Goal: Task Accomplishment & Management: Complete application form

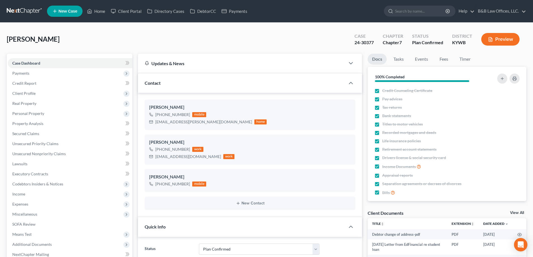
select select "13"
select select "2"
select select "0"
click at [101, 11] on link "Home" at bounding box center [96, 11] width 24 height 10
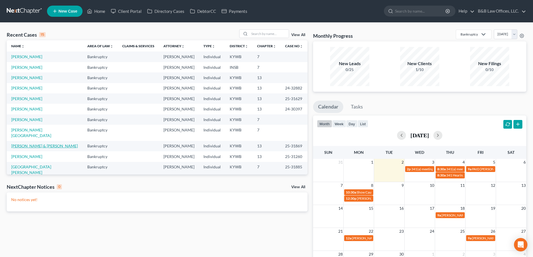
click at [37, 143] on link "[PERSON_NAME] & [PERSON_NAME]" at bounding box center [44, 145] width 67 height 5
select select "2"
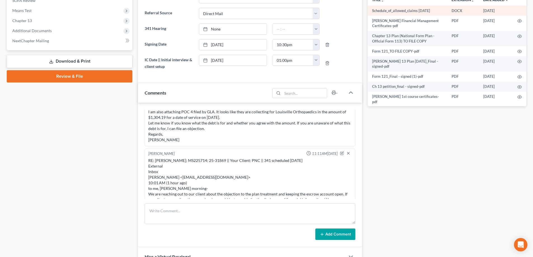
scroll to position [140, 0]
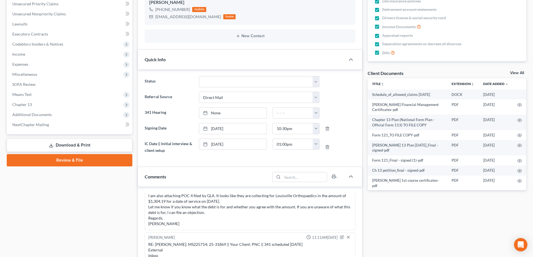
click at [514, 74] on link "View All" at bounding box center [517, 73] width 14 height 4
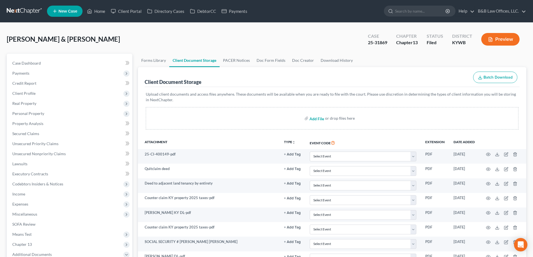
click at [317, 117] on input "file" at bounding box center [315, 118] width 13 height 10
type input "C:\fakepath\Agreed Order_Sutton.pdf"
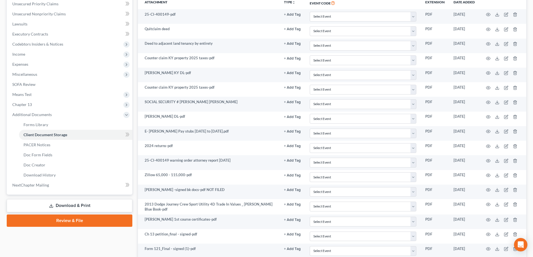
scroll to position [258, 0]
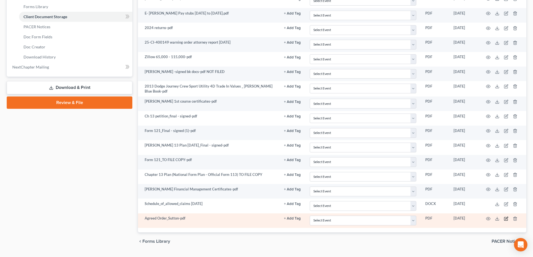
click at [505, 219] on icon "button" at bounding box center [506, 218] width 3 height 3
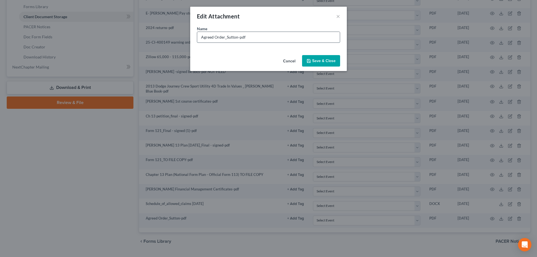
click at [201, 39] on input "Agreed Order_Sutton-pdf" at bounding box center [268, 37] width 143 height 11
type input "(proposed Agreed Order_Sutton-pdf"
click at [323, 60] on span "Save & Close" at bounding box center [323, 60] width 23 height 5
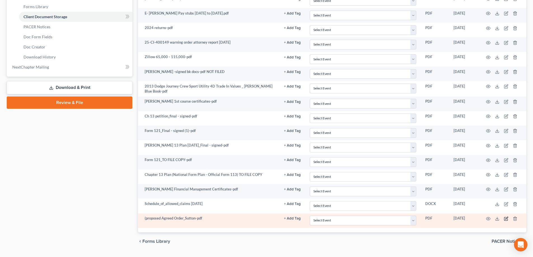
click at [504, 218] on icon "button" at bounding box center [506, 218] width 4 height 4
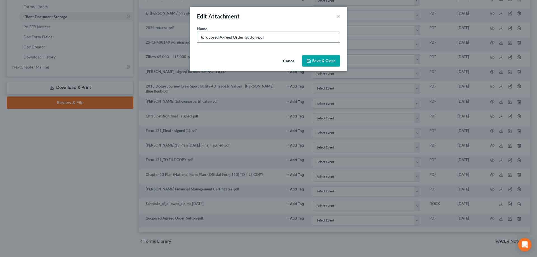
click at [217, 39] on input "(proposed Agreed Order_Sutton-pdf" at bounding box center [268, 37] width 143 height 11
click at [218, 37] on input "(proposed Agreed Order_Sutton-pdf" at bounding box center [268, 37] width 143 height 11
type input "(proposed) Agreed Order_Sutton-pdf"
click at [316, 61] on span "Save & Close" at bounding box center [323, 60] width 23 height 5
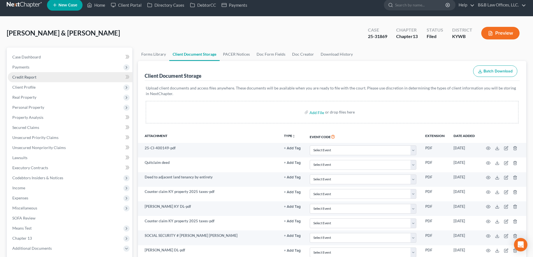
scroll to position [0, 0]
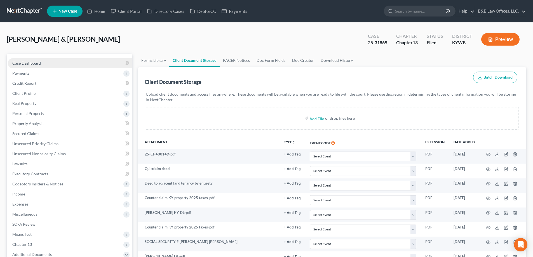
click at [49, 64] on link "Case Dashboard" at bounding box center [70, 63] width 124 height 10
select select "2"
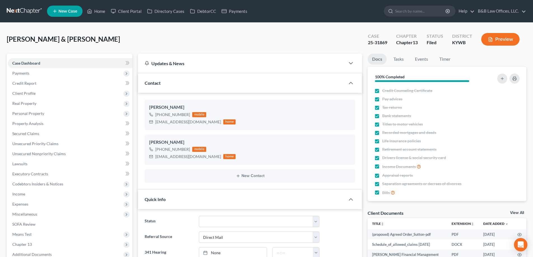
scroll to position [1575, 0]
click at [96, 10] on link "Home" at bounding box center [96, 11] width 24 height 10
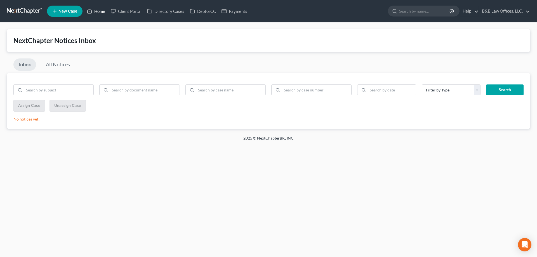
click at [100, 10] on link "Home" at bounding box center [96, 11] width 24 height 10
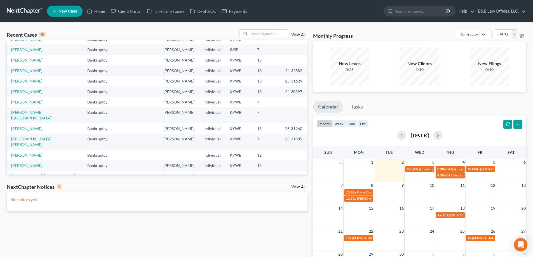
scroll to position [38, 0]
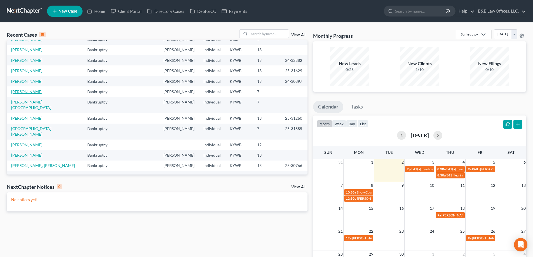
click at [29, 91] on link "[PERSON_NAME]" at bounding box center [26, 91] width 31 height 5
select select "1"
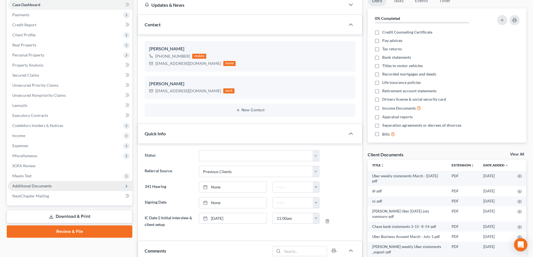
scroll to position [112, 0]
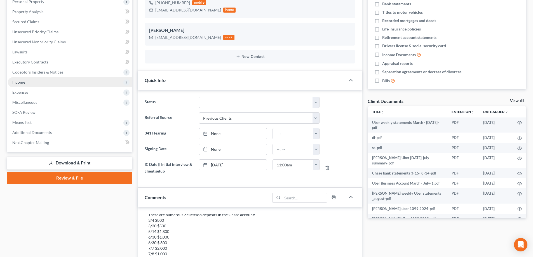
click at [32, 82] on span "Income" at bounding box center [70, 82] width 124 height 10
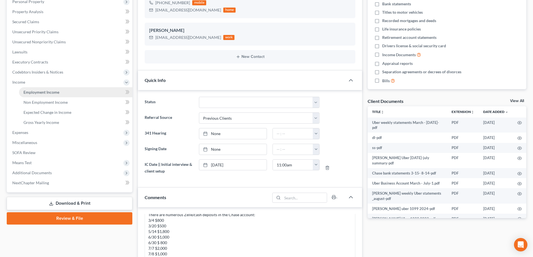
click at [34, 90] on span "Employment Income" at bounding box center [41, 92] width 36 height 5
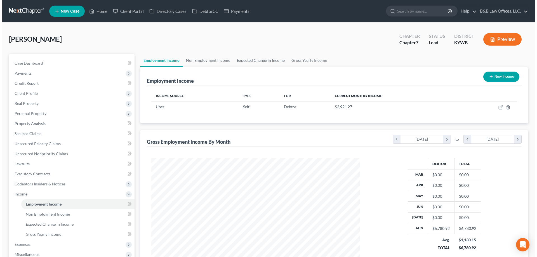
scroll to position [104, 220]
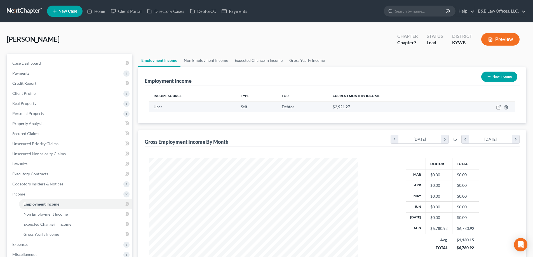
click at [498, 107] on icon "button" at bounding box center [499, 106] width 3 height 3
select select "1"
select select "4"
select select "3"
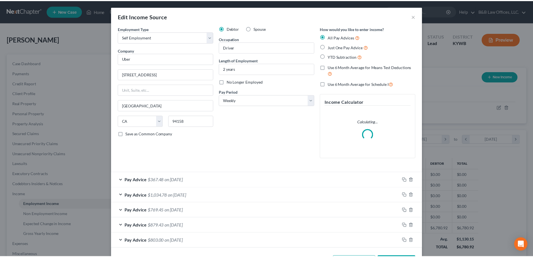
scroll to position [105, 222]
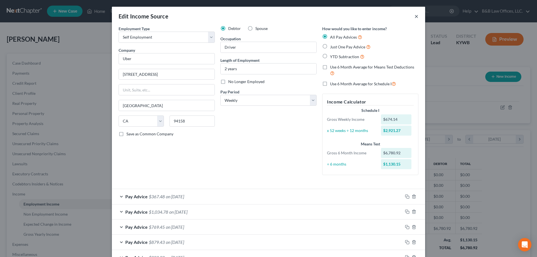
click at [415, 18] on button "×" at bounding box center [417, 16] width 4 height 7
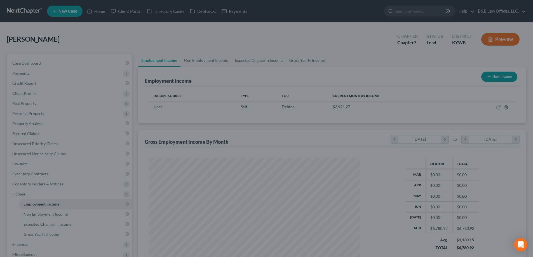
scroll to position [279609, 279493]
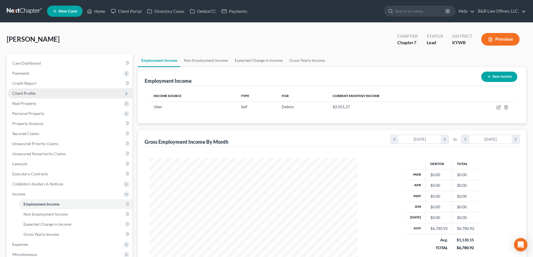
click at [36, 97] on span "Client Profile" at bounding box center [70, 93] width 124 height 10
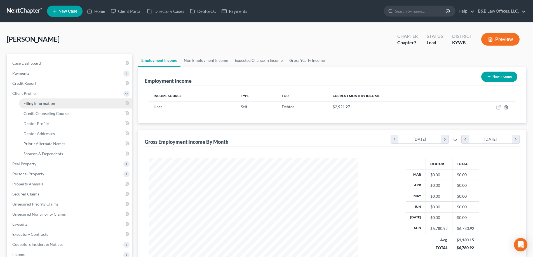
click at [59, 105] on link "Filing Information" at bounding box center [75, 103] width 113 height 10
select select "1"
select select "0"
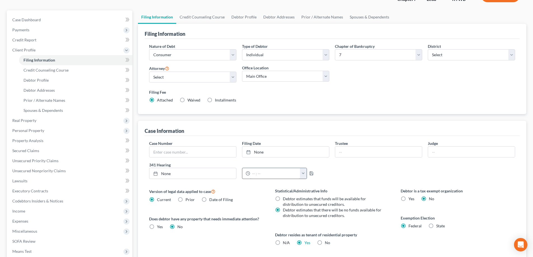
scroll to position [56, 0]
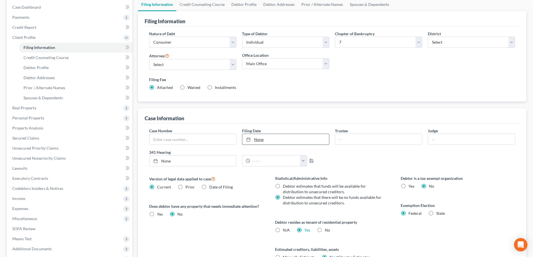
type input "[DATE]"
click at [262, 142] on link "[DATE]" at bounding box center [285, 139] width 87 height 11
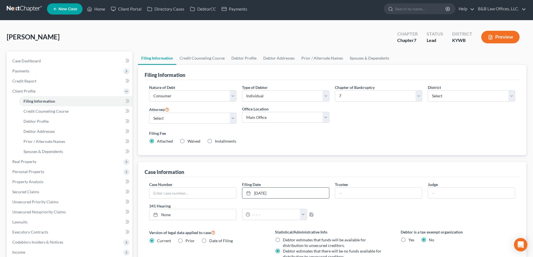
scroll to position [0, 0]
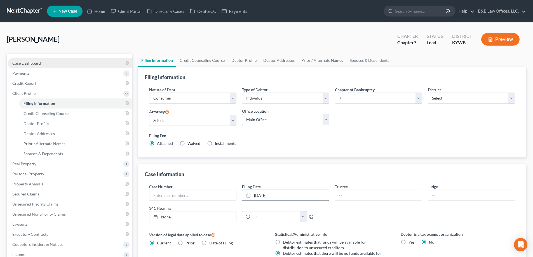
click at [45, 58] on link "Case Dashboard" at bounding box center [70, 63] width 124 height 10
select select "1"
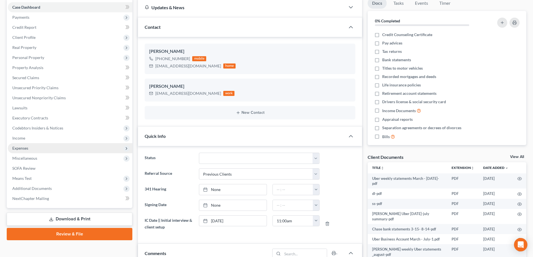
scroll to position [3794, 0]
click at [24, 142] on span "Income" at bounding box center [70, 138] width 124 height 10
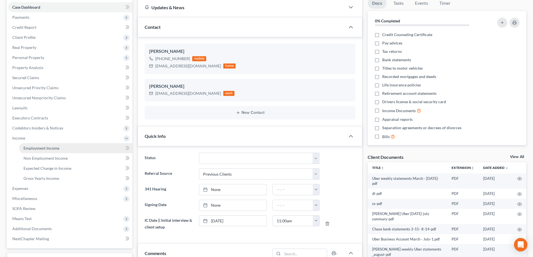
click at [34, 147] on span "Employment Income" at bounding box center [41, 148] width 36 height 5
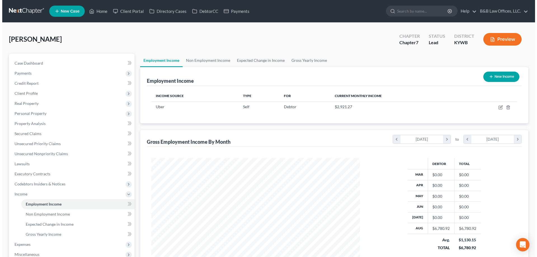
scroll to position [104, 220]
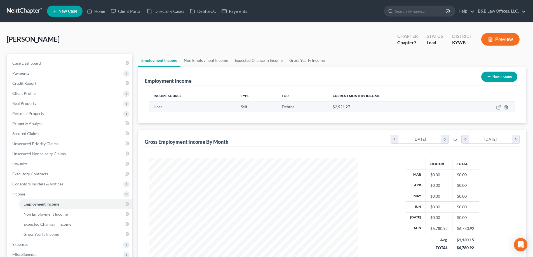
click at [497, 109] on icon "button" at bounding box center [497, 107] width 3 height 3
select select "1"
select select "4"
select select "3"
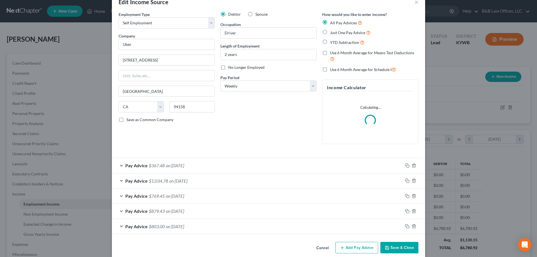
scroll to position [22, 0]
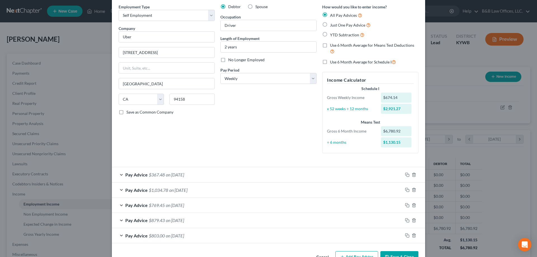
click at [330, 63] on label "Use 6 Month Average for Schedule I" at bounding box center [363, 62] width 66 height 6
click at [332, 62] on input "Use 6 Month Average for Schedule I" at bounding box center [334, 61] width 4 height 4
checkbox input "true"
click at [330, 63] on label "Use 6 Month Average for Schedule I" at bounding box center [363, 62] width 66 height 6
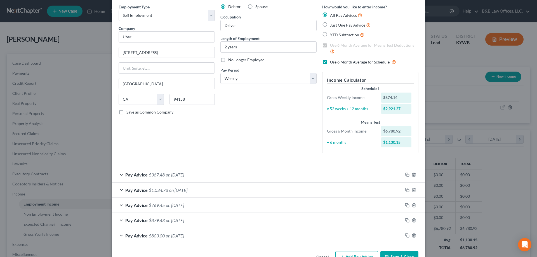
click at [332, 62] on input "Use 6 Month Average for Schedule I" at bounding box center [334, 61] width 4 height 4
click at [330, 63] on label "Use 6 Month Average for Schedule I" at bounding box center [363, 62] width 66 height 6
click at [332, 62] on input "Use 6 Month Average for Schedule I" at bounding box center [334, 61] width 4 height 4
checkbox input "true"
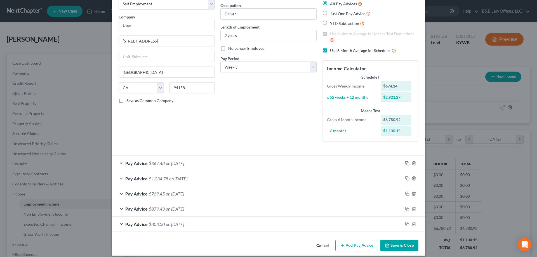
scroll to position [39, 0]
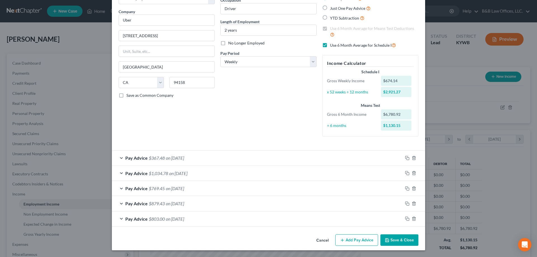
click at [359, 236] on button "Add Pay Advice" at bounding box center [356, 240] width 43 height 12
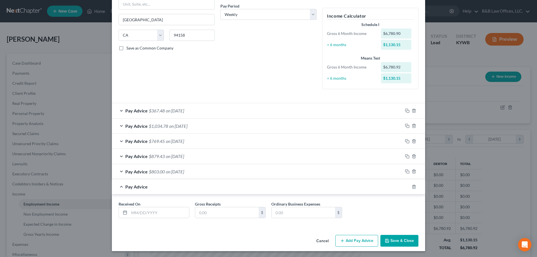
scroll to position [87, 0]
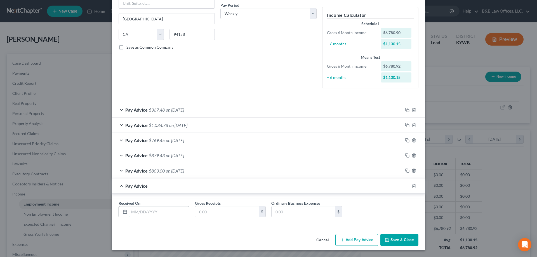
click at [143, 208] on input "text" at bounding box center [159, 211] width 60 height 11
type input "03/10/2025"
click at [211, 215] on input "text" at bounding box center [226, 211] width 63 height 11
type input "962.84"
click at [273, 212] on input "text" at bounding box center [303, 211] width 63 height 11
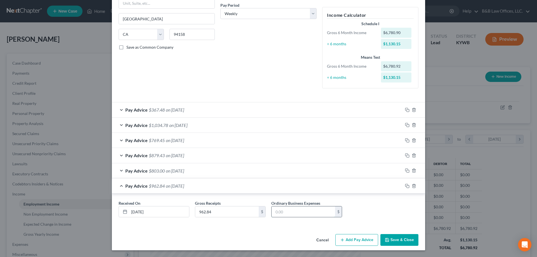
click at [279, 213] on input "text" at bounding box center [303, 211] width 63 height 11
type input "436.39"
click at [354, 241] on button "Add Pay Advice" at bounding box center [356, 240] width 43 height 12
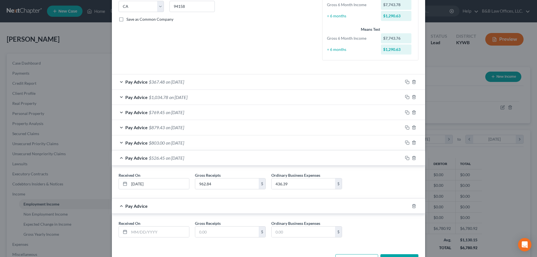
scroll to position [135, 0]
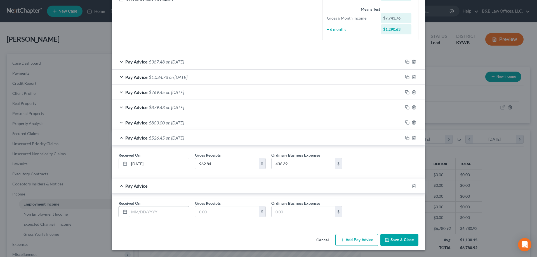
click at [139, 208] on input "text" at bounding box center [159, 211] width 60 height 11
type input "03/17/2025"
type input "1,240.83"
type input "553.40"
click at [364, 241] on button "Add Pay Advice" at bounding box center [356, 240] width 43 height 12
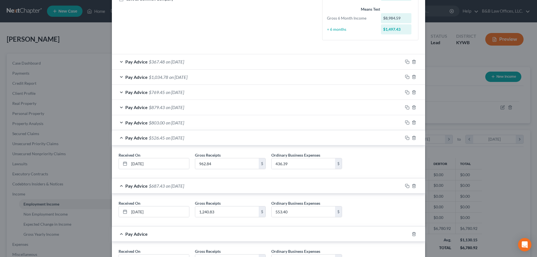
scroll to position [183, 0]
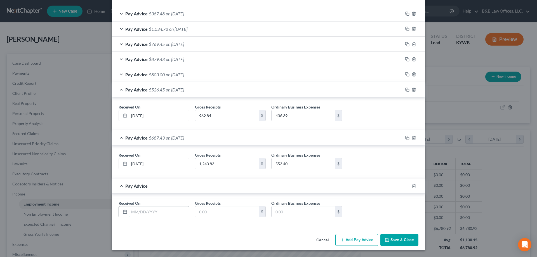
click at [140, 212] on input "text" at bounding box center [159, 211] width 60 height 11
type input "03/24/2025"
type input "1,185.03"
type input "493.47"
click at [348, 242] on button "Add Pay Advice" at bounding box center [356, 240] width 43 height 12
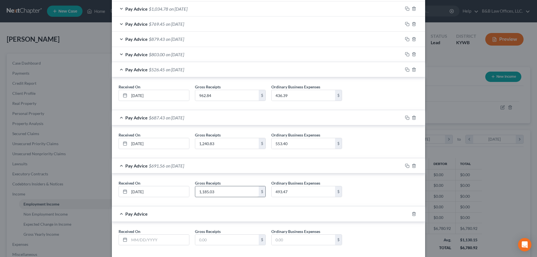
scroll to position [231, 0]
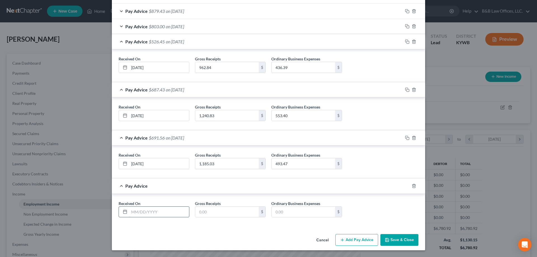
click at [142, 212] on input "text" at bounding box center [159, 212] width 60 height 11
type input "03/31/2025"
type input "1,825.04"
type input "794.59"
click at [353, 241] on button "Add Pay Advice" at bounding box center [356, 240] width 43 height 12
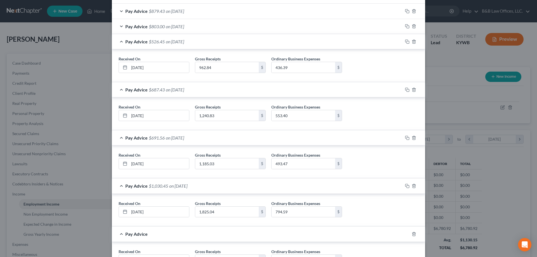
scroll to position [279, 0]
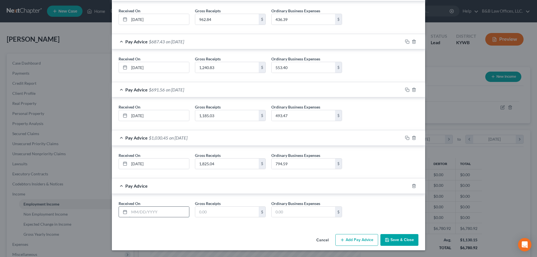
click at [130, 211] on input "text" at bounding box center [159, 212] width 60 height 11
type input "04/07/2025"
type input "1,799.79"
type input "797.89"
click at [351, 238] on button "Add Pay Advice" at bounding box center [356, 240] width 43 height 12
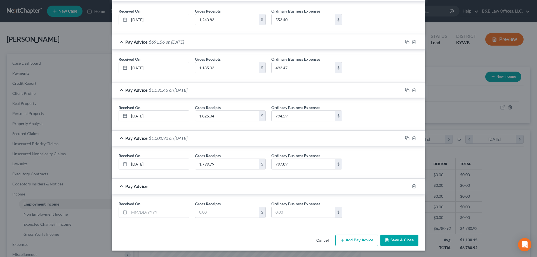
scroll to position [327, 0]
click at [131, 215] on input "text" at bounding box center [159, 212] width 60 height 11
type input "04/14/2025"
type input "1,901.14"
type input "780.61"
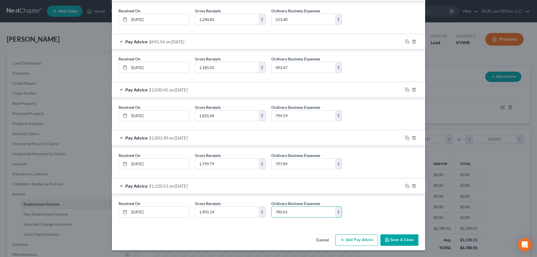
click at [353, 240] on button "Add Pay Advice" at bounding box center [356, 240] width 43 height 12
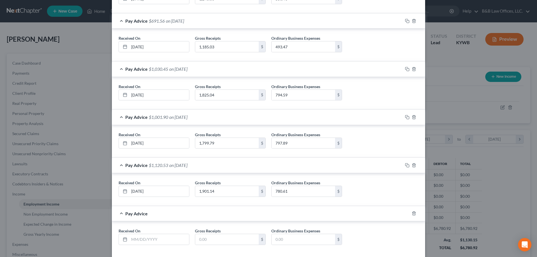
scroll to position [375, 0]
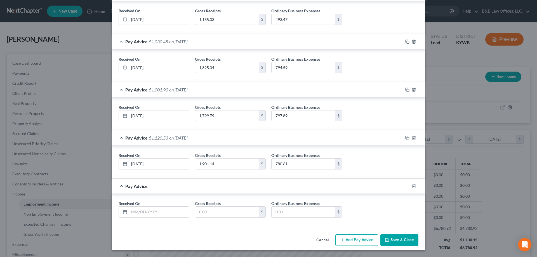
drag, startPoint x: 138, startPoint y: 210, endPoint x: 111, endPoint y: 195, distance: 31.7
click at [138, 210] on input "text" at bounding box center [159, 212] width 60 height 11
type input "4/21/25"
type input "2,058.26"
type input "901.67"
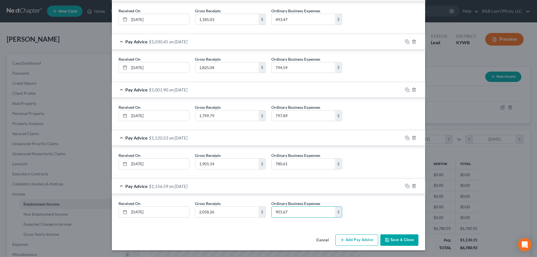
click at [353, 242] on button "Add Pay Advice" at bounding box center [356, 240] width 43 height 12
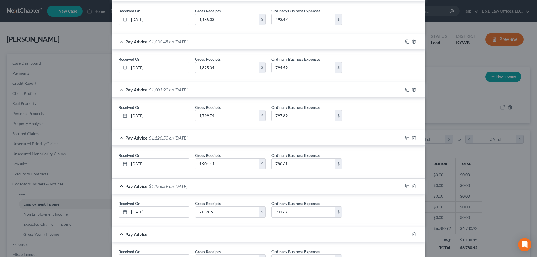
scroll to position [423, 0]
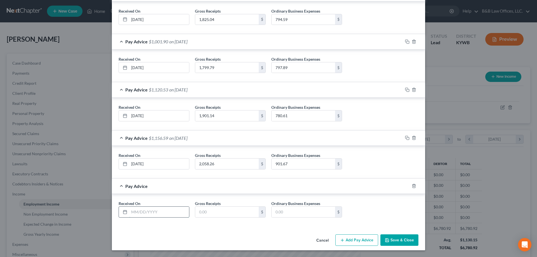
drag, startPoint x: 139, startPoint y: 213, endPoint x: 135, endPoint y: 213, distance: 4.8
click at [139, 213] on input "text" at bounding box center [159, 212] width 60 height 11
type input "4/28/25"
type input "1,852.84"
type input "780.84"
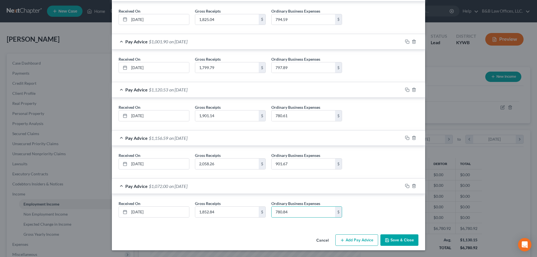
click at [352, 239] on button "Add Pay Advice" at bounding box center [356, 240] width 43 height 12
click at [156, 211] on input "text" at bounding box center [159, 212] width 60 height 11
type input "5/5/25"
type input "2,321.33"
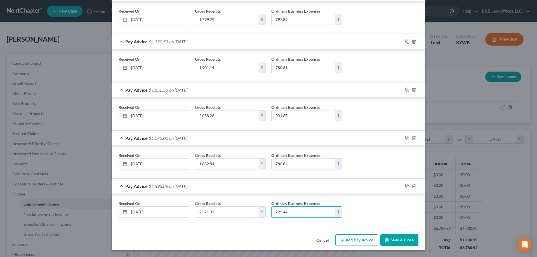
type input "725.44"
click at [348, 239] on button "Add Pay Advice" at bounding box center [356, 240] width 43 height 12
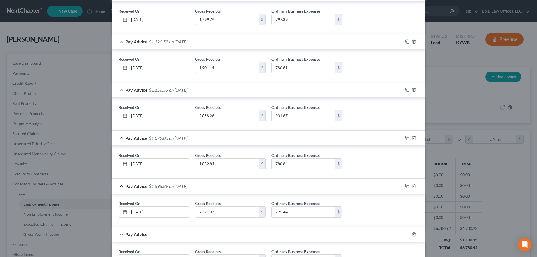
scroll to position [520, 0]
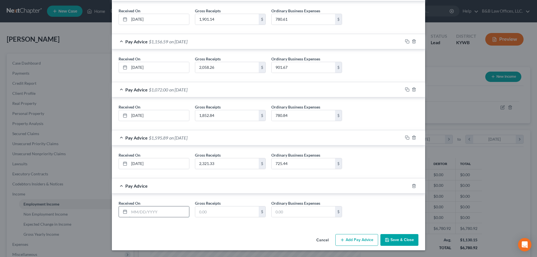
click at [151, 209] on input "text" at bounding box center [159, 211] width 60 height 11
type input "5/12/25"
type input "1,158.58"
click at [288, 210] on input "text" at bounding box center [303, 211] width 63 height 11
type input "461.31"
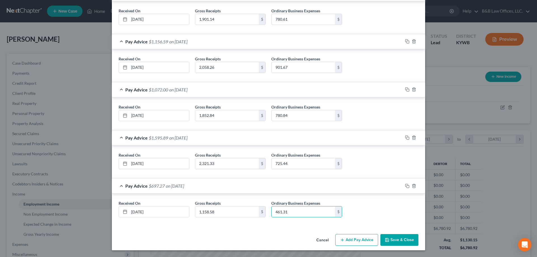
click at [359, 241] on button "Add Pay Advice" at bounding box center [356, 240] width 43 height 12
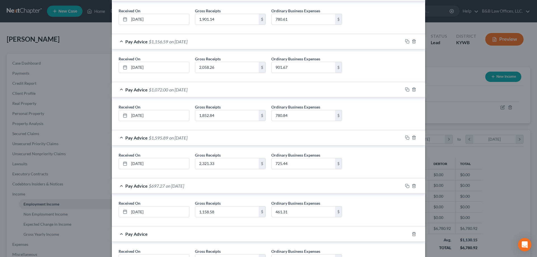
scroll to position [568, 0]
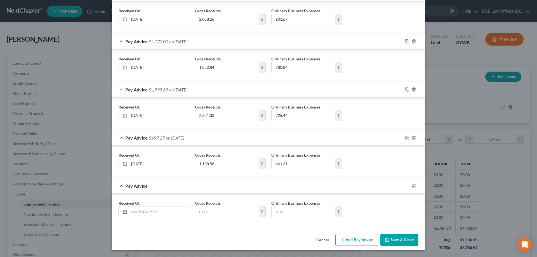
click at [131, 211] on input "text" at bounding box center [159, 211] width 60 height 11
click at [143, 207] on input "text" at bounding box center [159, 211] width 60 height 11
type input "5/19/25"
type input "1,232.41"
type input "439.03"
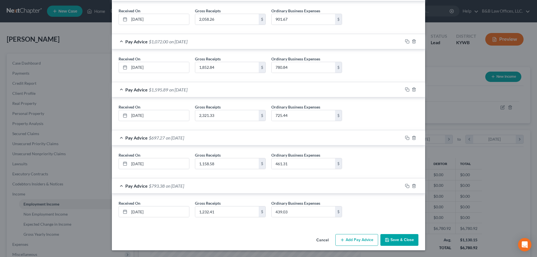
click at [346, 238] on button "Add Pay Advice" at bounding box center [356, 240] width 43 height 12
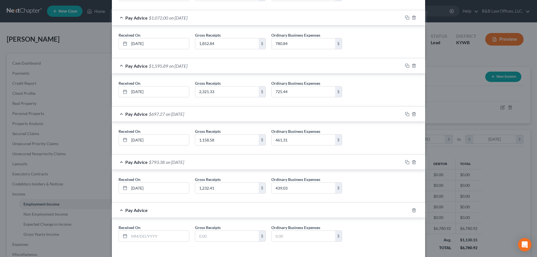
scroll to position [616, 0]
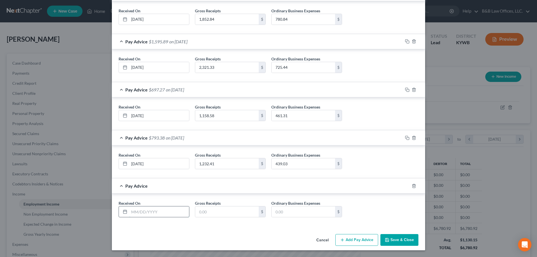
click at [129, 208] on input "text" at bounding box center [159, 211] width 60 height 11
type input "5/26/25"
type input "1,731.66"
type input "647.09"
click at [354, 239] on button "Add Pay Advice" at bounding box center [356, 240] width 43 height 12
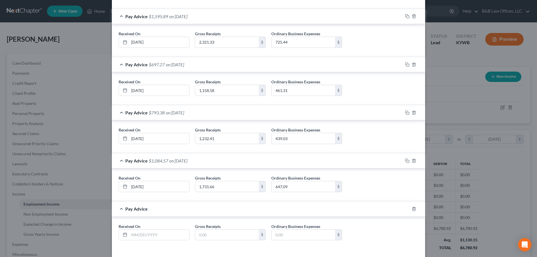
scroll to position [664, 0]
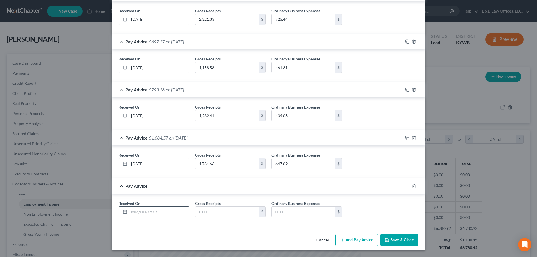
click at [141, 213] on input "text" at bounding box center [159, 212] width 60 height 11
type input "6/2/25"
type input "1,932.07"
type input "826.31"
click at [360, 242] on button "Add Pay Advice" at bounding box center [356, 240] width 43 height 12
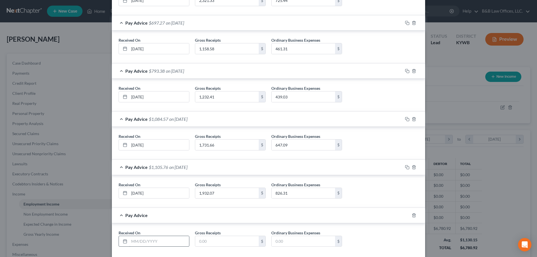
scroll to position [712, 0]
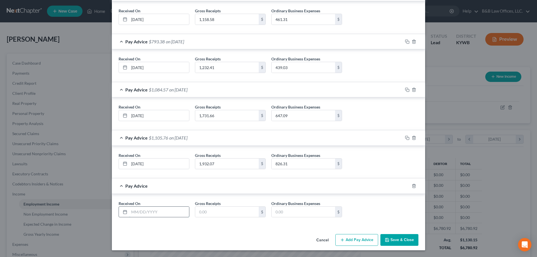
click at [145, 213] on input "text" at bounding box center [159, 212] width 60 height 11
type input "6/9/25"
type input "1,698.39"
type input "650.30"
click at [356, 242] on button "Add Pay Advice" at bounding box center [356, 240] width 43 height 12
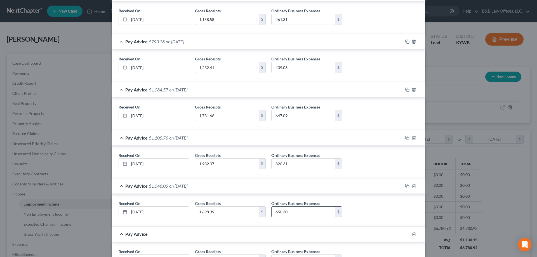
scroll to position [761, 0]
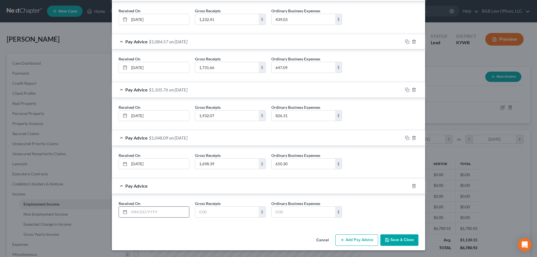
click at [131, 207] on input "text" at bounding box center [159, 212] width 60 height 11
type input "6/16/25"
type input "1,800.22"
click at [283, 214] on input "text" at bounding box center [303, 212] width 63 height 11
type input "693.31"
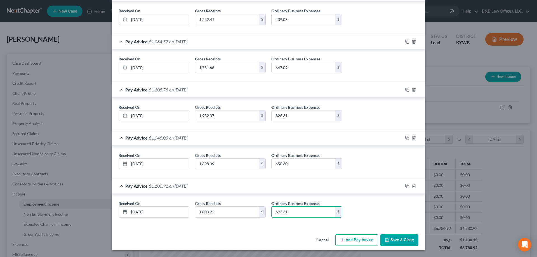
click at [361, 235] on button "Add Pay Advice" at bounding box center [356, 240] width 43 height 12
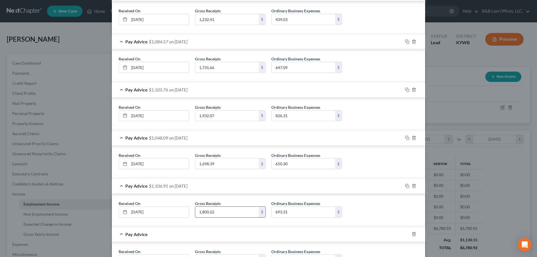
scroll to position [809, 0]
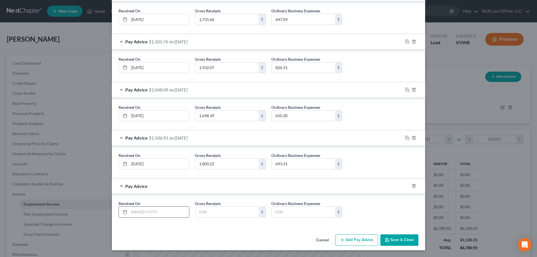
click at [134, 207] on input "text" at bounding box center [159, 212] width 60 height 11
type input "6/23/25"
click at [203, 213] on input "text" at bounding box center [226, 212] width 63 height 11
type input "2,032.80"
click at [288, 212] on input "text" at bounding box center [303, 212] width 63 height 11
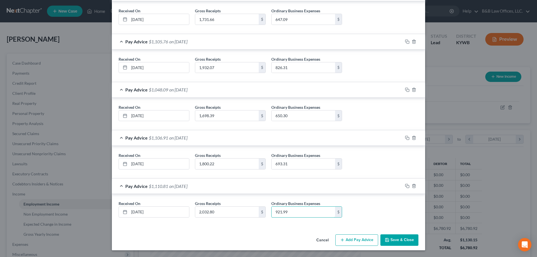
type input "921.99"
click at [342, 241] on icon "button" at bounding box center [342, 240] width 4 height 4
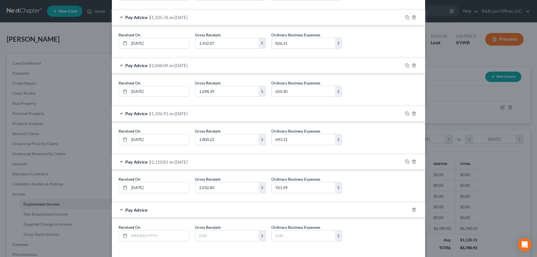
scroll to position [857, 0]
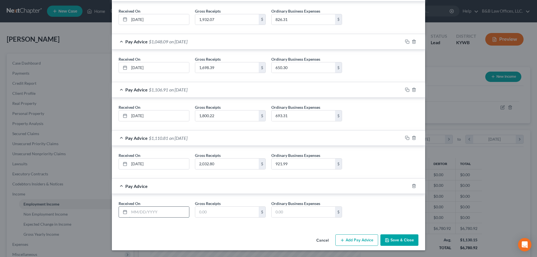
click at [162, 208] on input "text" at bounding box center [159, 212] width 60 height 11
type input "6/30/25"
type input "287.1"
type input "120.95"
click at [354, 241] on button "Add Pay Advice" at bounding box center [356, 240] width 43 height 12
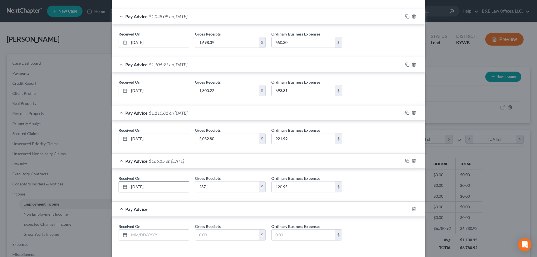
scroll to position [905, 0]
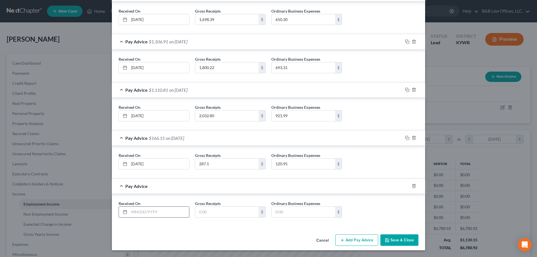
click at [152, 209] on input "text" at bounding box center [159, 212] width 60 height 11
type input "7/7/25"
type input "1,629.16"
type input "740.18"
click at [361, 242] on button "Add Pay Advice" at bounding box center [356, 240] width 43 height 12
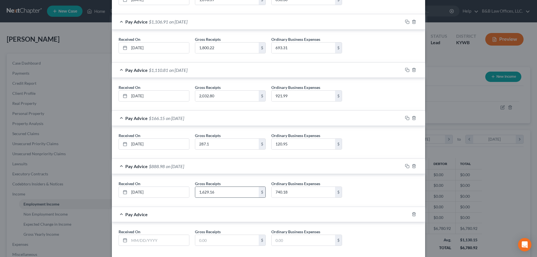
scroll to position [953, 0]
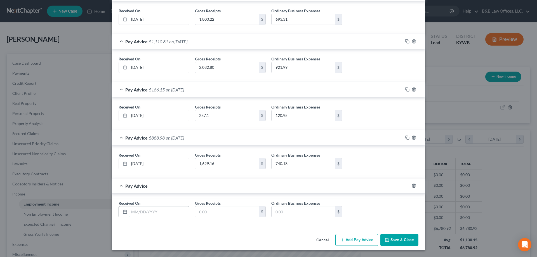
click at [149, 212] on input "text" at bounding box center [159, 211] width 60 height 11
type input "7/14/25"
click at [210, 211] on input "text" at bounding box center [226, 211] width 63 height 11
type input "1,682.72"
type input "684.36"
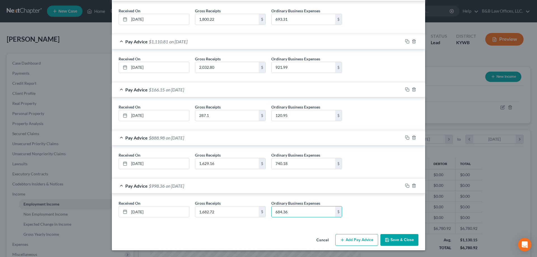
click at [354, 241] on button "Add Pay Advice" at bounding box center [356, 240] width 43 height 12
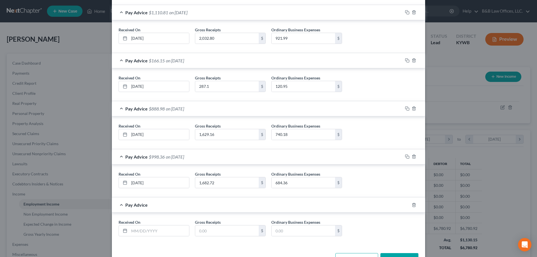
scroll to position [1001, 0]
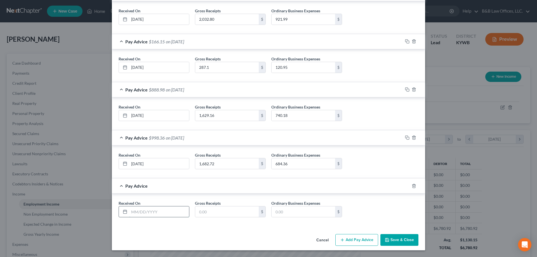
click at [142, 211] on input "text" at bounding box center [159, 211] width 60 height 11
type input "7/21/25"
type input "1,265.85"
type input "487.65"
click at [359, 241] on button "Add Pay Advice" at bounding box center [356, 240] width 43 height 12
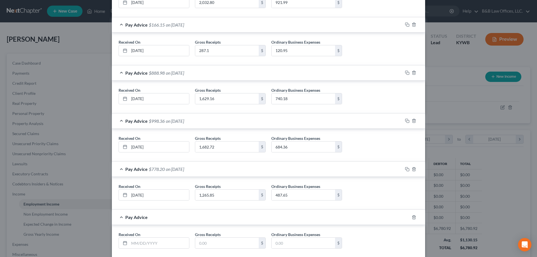
scroll to position [1049, 0]
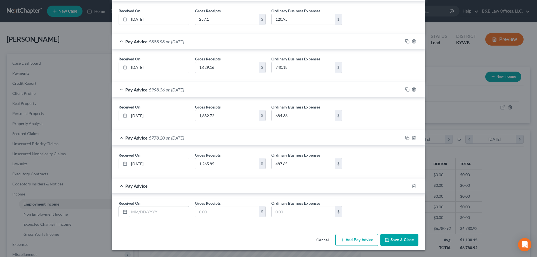
click at [158, 208] on input "text" at bounding box center [159, 211] width 60 height 11
type input "7/28/25"
type input "1,828.28"
type input "773.90"
click at [396, 242] on button "Save & Close" at bounding box center [399, 240] width 38 height 12
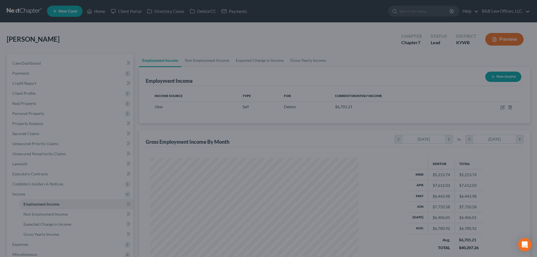
scroll to position [279609, 279493]
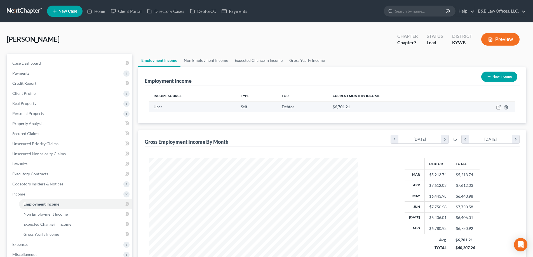
click at [499, 109] on icon "button" at bounding box center [497, 107] width 3 height 3
select select "1"
select select "4"
select select "3"
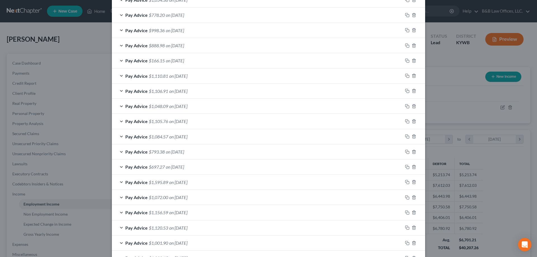
scroll to position [358, 0]
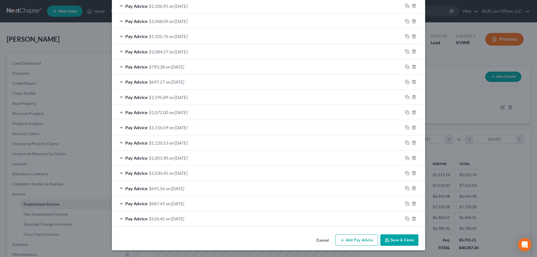
click at [169, 218] on span "on 03/10/2025" at bounding box center [175, 218] width 18 height 5
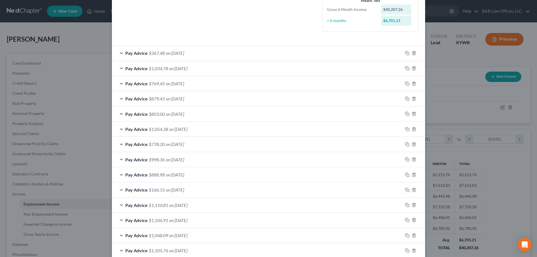
scroll to position [134, 0]
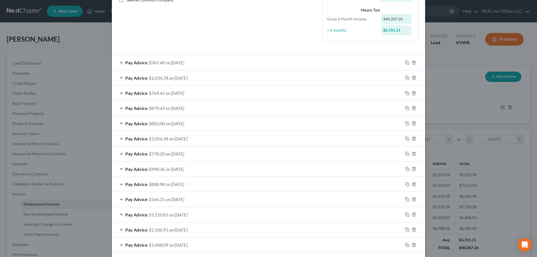
click at [133, 123] on span "Pay Advice" at bounding box center [136, 123] width 22 height 5
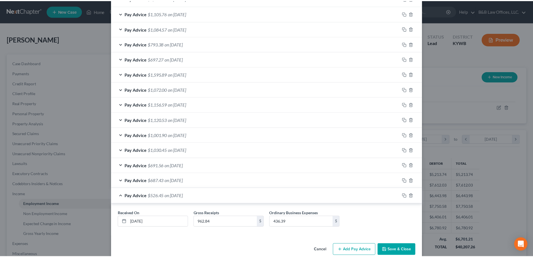
scroll to position [423, 0]
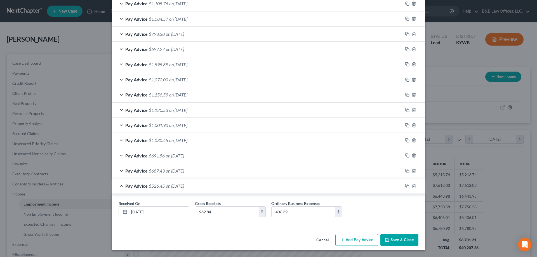
click at [324, 240] on button "Cancel" at bounding box center [322, 240] width 21 height 11
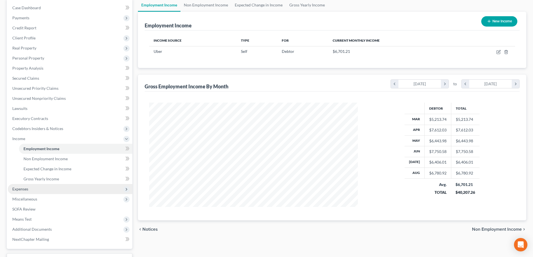
scroll to position [56, 0]
click at [38, 190] on span "Expenses" at bounding box center [70, 188] width 124 height 10
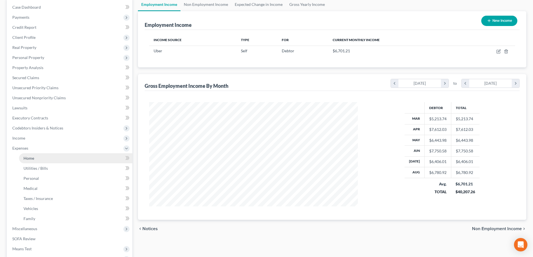
click at [46, 159] on link "Home" at bounding box center [75, 158] width 113 height 10
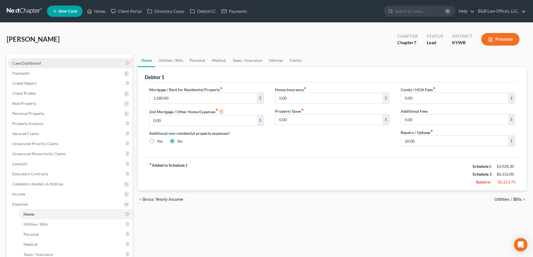
click at [28, 64] on span "Case Dashboard" at bounding box center [26, 63] width 29 height 5
select select "10"
select select "1"
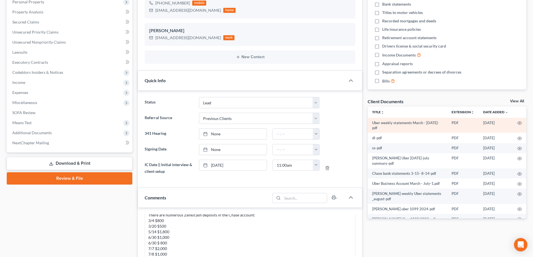
scroll to position [112, 0]
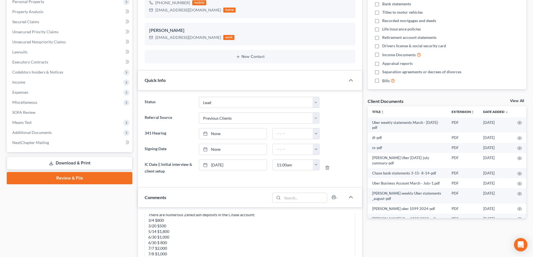
click at [518, 102] on link "View All" at bounding box center [517, 101] width 14 height 4
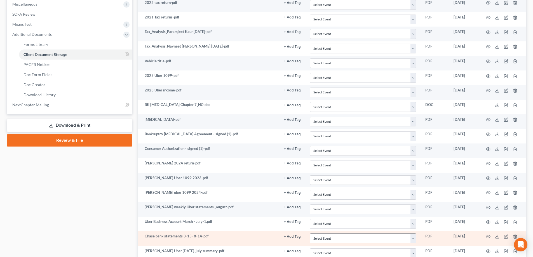
scroll to position [280, 0]
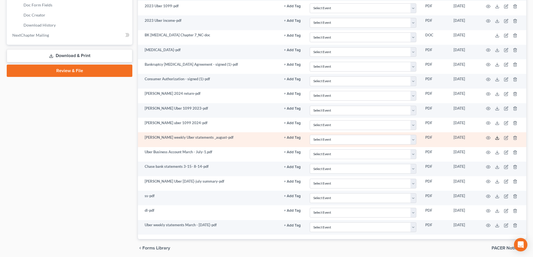
click at [498, 138] on polyline at bounding box center [497, 137] width 2 height 1
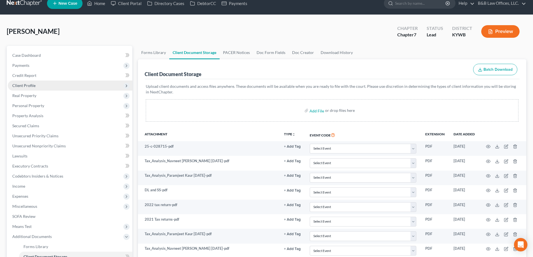
scroll to position [0, 0]
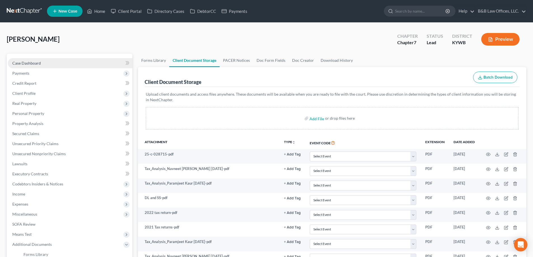
click at [32, 62] on span "Case Dashboard" at bounding box center [26, 63] width 29 height 5
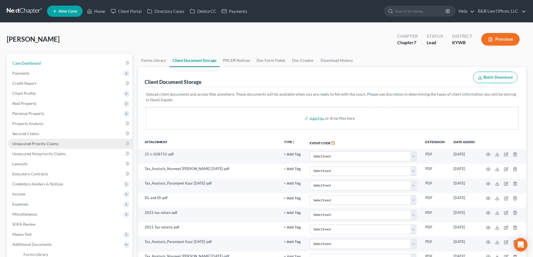
select select "1"
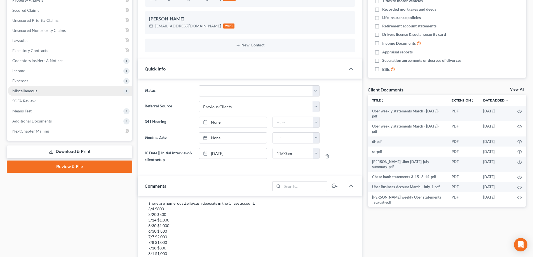
scroll to position [112, 0]
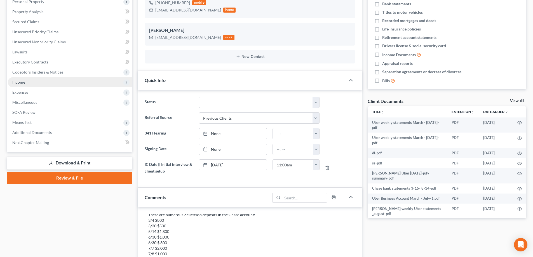
click at [45, 84] on span "Income" at bounding box center [70, 82] width 124 height 10
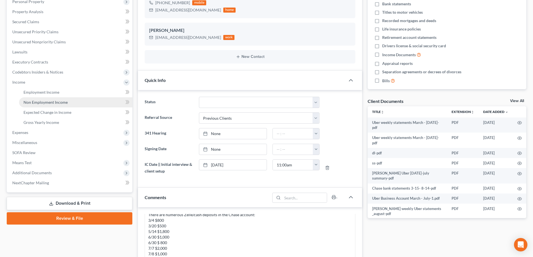
click at [47, 101] on span "Non Employment Income" at bounding box center [45, 102] width 44 height 5
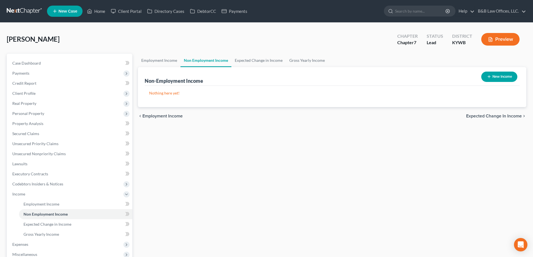
click at [501, 77] on button "New Income" at bounding box center [499, 77] width 36 height 10
select select "0"
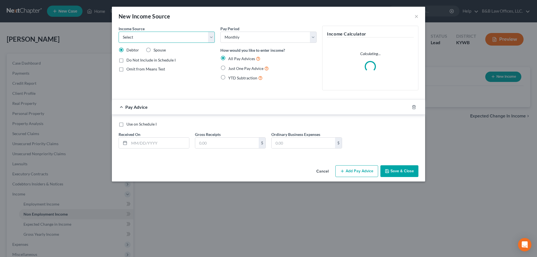
click at [139, 39] on select "Select Unemployment Disability (from employer) Pension Retirement Social Securi…" at bounding box center [167, 37] width 96 height 11
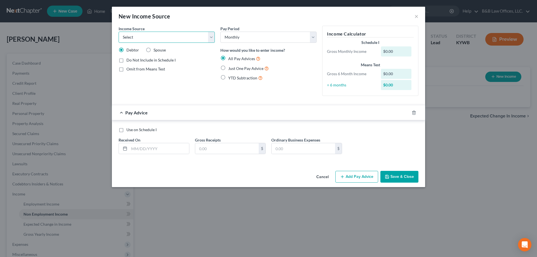
select select "8"
click at [119, 32] on select "Select Unemployment Disability (from employer) Pension Retirement Social Securi…" at bounding box center [167, 37] width 96 height 11
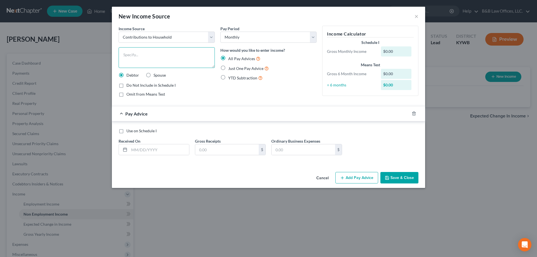
click at [131, 56] on textarea at bounding box center [167, 57] width 96 height 21
type textarea "C"
click at [162, 61] on textarea "Average 6" at bounding box center [167, 57] width 96 height 21
type textarea "Average 6 month contributions from other family members"
click at [149, 150] on input "text" at bounding box center [159, 149] width 60 height 11
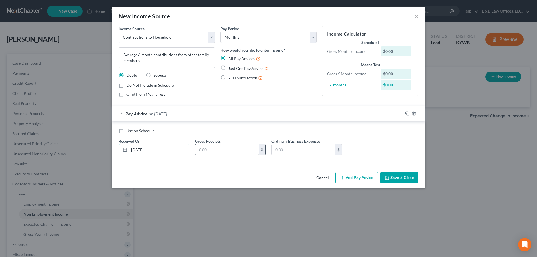
type input "3/31/25"
click at [216, 152] on input "text" at bounding box center [226, 149] width 63 height 11
type input "1,700"
click at [403, 178] on button "Save & Close" at bounding box center [399, 178] width 38 height 12
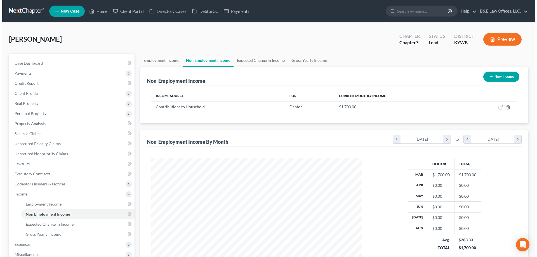
scroll to position [279609, 279493]
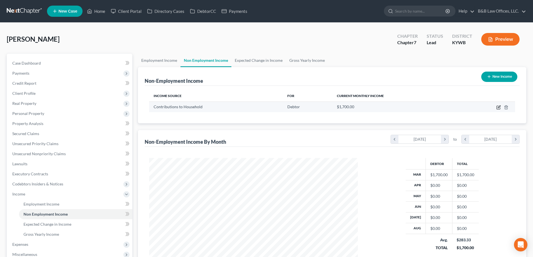
click at [498, 109] on icon "button" at bounding box center [498, 107] width 4 height 4
select select "8"
select select "0"
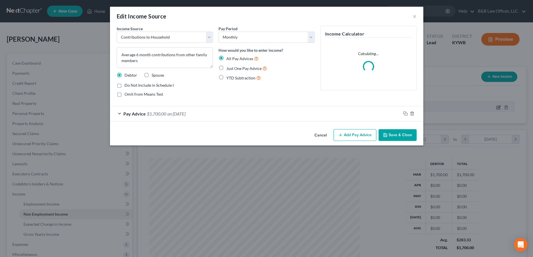
scroll to position [105, 222]
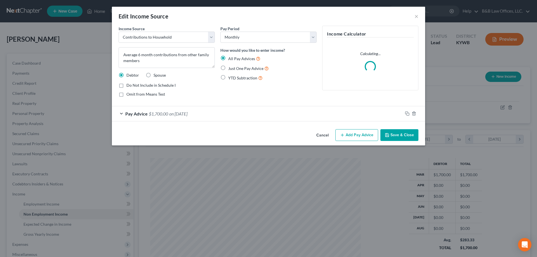
click at [228, 66] on label "Just One Pay Advice" at bounding box center [248, 68] width 41 height 6
click at [230, 66] on input "Just One Pay Advice" at bounding box center [232, 67] width 4 height 4
radio input "true"
click at [394, 138] on button "Save & Close" at bounding box center [399, 135] width 38 height 12
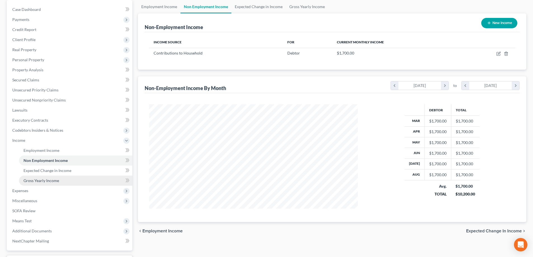
scroll to position [56, 0]
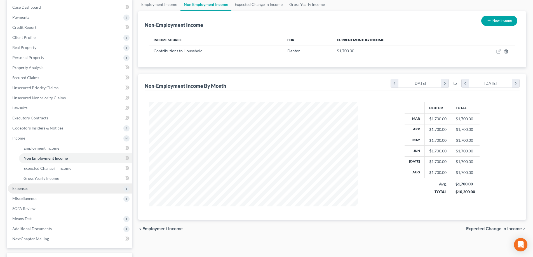
click at [50, 188] on span "Expenses" at bounding box center [70, 188] width 124 height 10
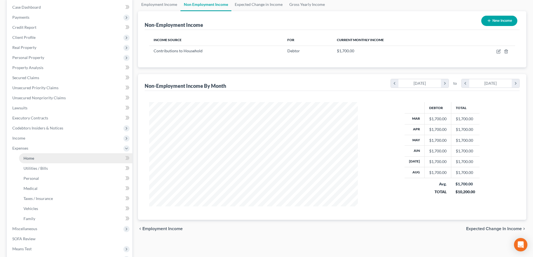
click at [47, 156] on link "Home" at bounding box center [75, 158] width 113 height 10
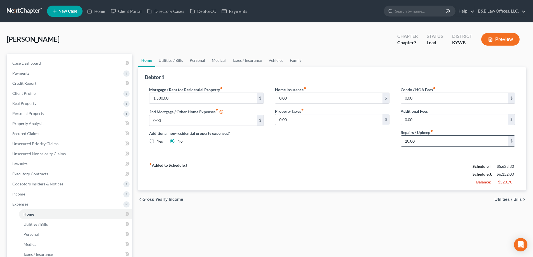
click at [427, 143] on input "20.00" at bounding box center [454, 141] width 107 height 11
type input "0"
click at [166, 64] on link "Utilities / Bills" at bounding box center [170, 60] width 31 height 13
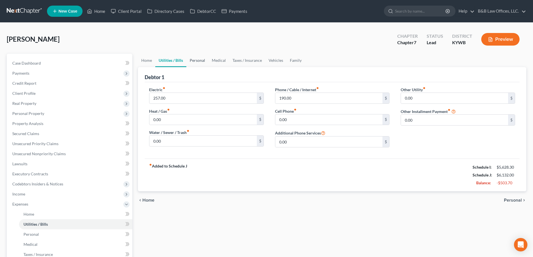
click at [198, 60] on link "Personal" at bounding box center [197, 60] width 22 height 13
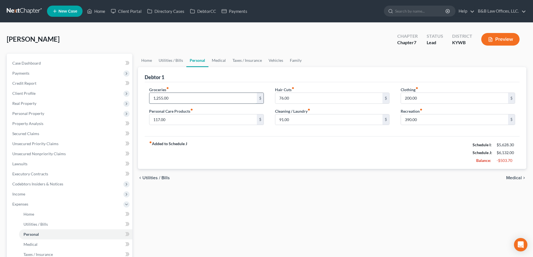
click at [184, 98] on input "1,255.00" at bounding box center [202, 98] width 107 height 11
type input "1,200"
type input "50"
type input "150"
type input "200"
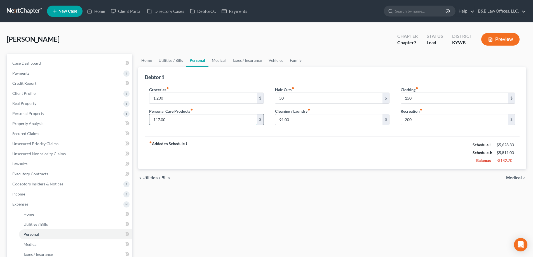
click at [172, 117] on input "117.00" at bounding box center [202, 119] width 107 height 11
type input "50"
type input "45"
click at [217, 60] on link "Medical" at bounding box center [218, 60] width 21 height 13
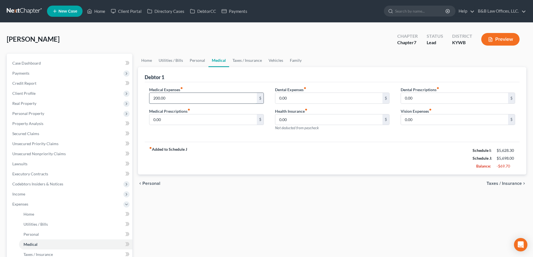
click at [182, 93] on input "200.00" at bounding box center [202, 98] width 107 height 11
type input "100"
click at [243, 60] on link "Taxes / Insurance" at bounding box center [247, 60] width 36 height 13
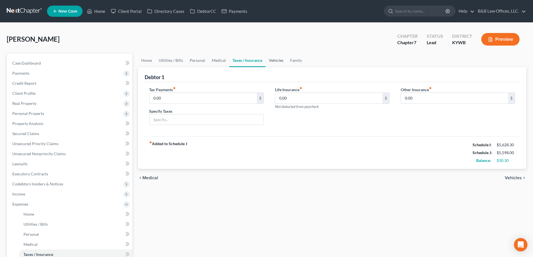
click at [279, 60] on link "Vehicles" at bounding box center [275, 60] width 21 height 13
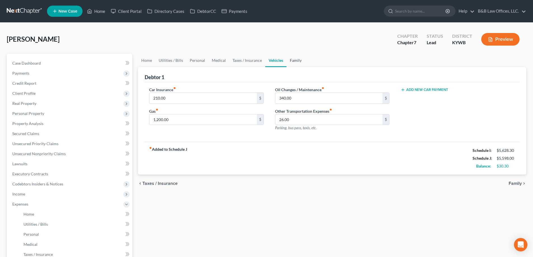
click at [297, 61] on link "Family" at bounding box center [295, 60] width 18 height 13
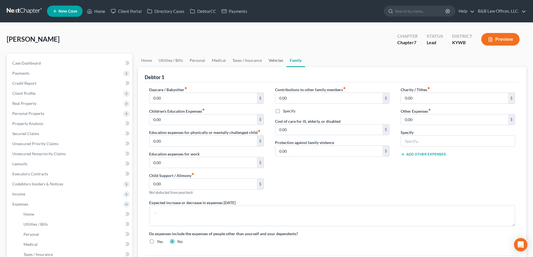
click at [274, 59] on link "Vehicles" at bounding box center [275, 60] width 21 height 13
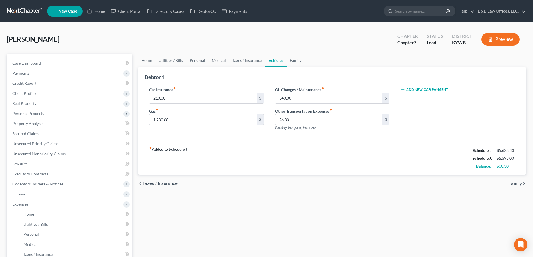
click at [423, 89] on button "Add New Car Payment" at bounding box center [425, 90] width 48 height 4
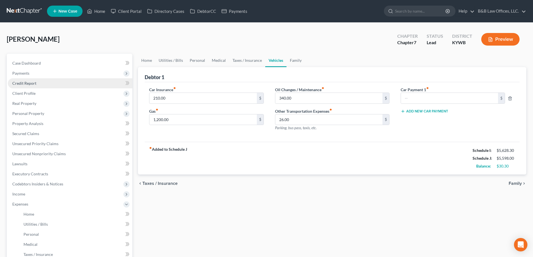
click at [26, 84] on span "Credit Report" at bounding box center [24, 83] width 24 height 5
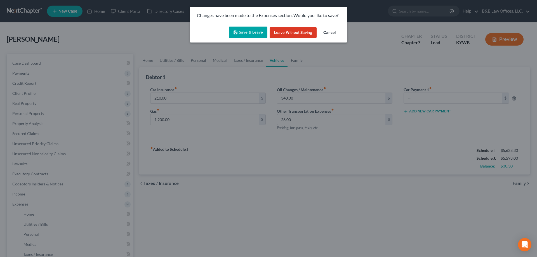
click at [249, 29] on button "Save & Leave" at bounding box center [248, 33] width 39 height 12
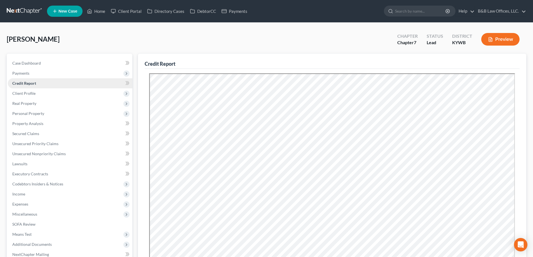
click at [26, 84] on span "Credit Report" at bounding box center [24, 83] width 24 height 5
click at [41, 62] on link "Case Dashboard" at bounding box center [70, 63] width 124 height 10
select select "1"
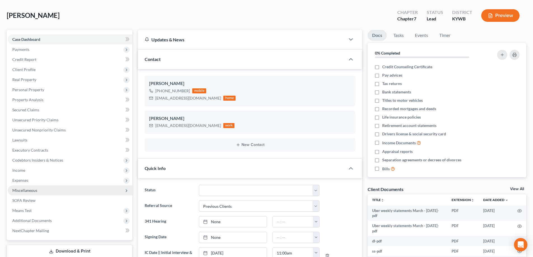
scroll to position [56, 0]
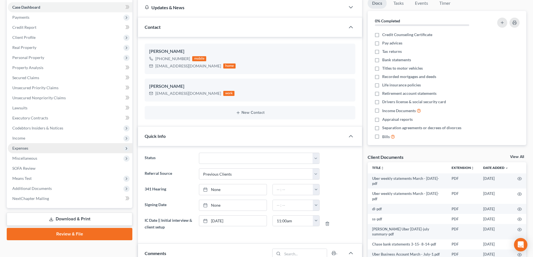
click at [45, 143] on span "Expenses" at bounding box center [70, 148] width 124 height 10
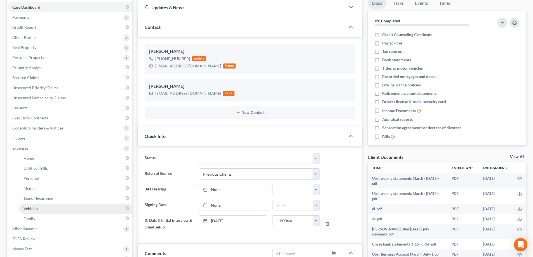
click at [40, 208] on link "Vehicles" at bounding box center [75, 209] width 113 height 10
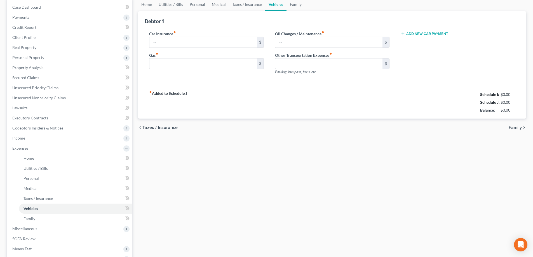
scroll to position [8, 0]
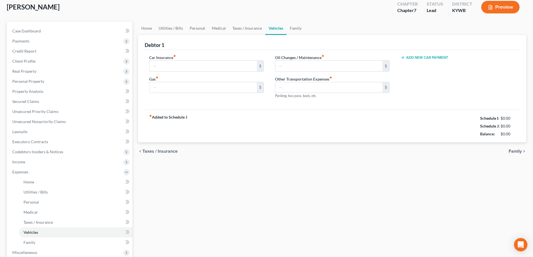
type input "210.00"
type input "1,200.00"
type input "340.00"
type input "26.00"
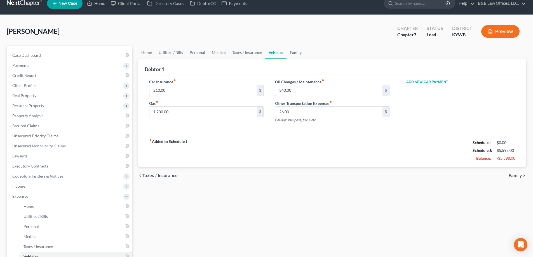
scroll to position [0, 0]
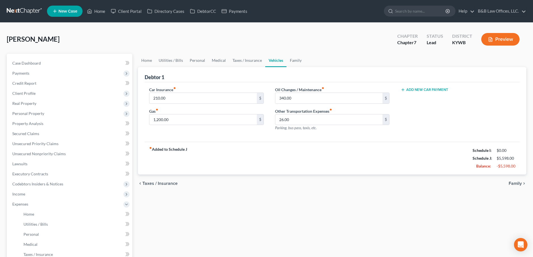
click at [423, 87] on div "Add New Car Payment" at bounding box center [458, 90] width 114 height 6
click at [423, 88] on button "Add New Car Payment" at bounding box center [425, 90] width 48 height 4
click at [423, 97] on input "text" at bounding box center [449, 98] width 97 height 11
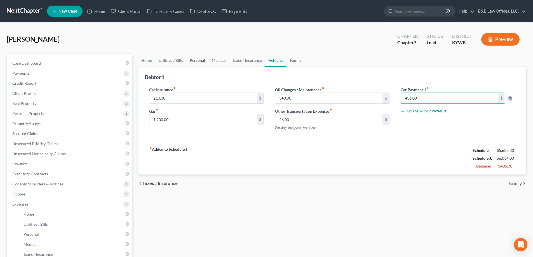
type input "436.00"
click at [197, 61] on link "Personal" at bounding box center [197, 60] width 22 height 13
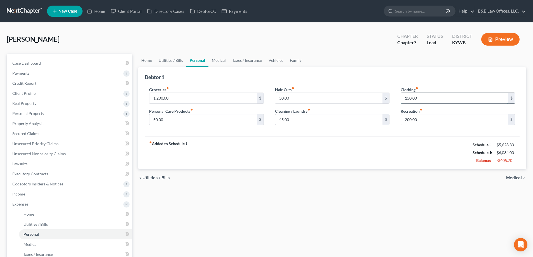
click at [430, 96] on input "150.00" at bounding box center [454, 98] width 107 height 11
type input "100"
click at [432, 117] on input "200.00" at bounding box center [454, 119] width 107 height 11
type input "150"
type input "25"
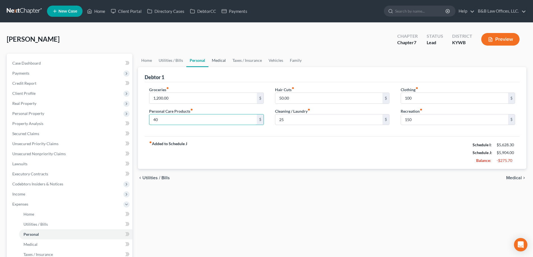
type input "40"
click at [218, 60] on link "Medical" at bounding box center [218, 60] width 21 height 13
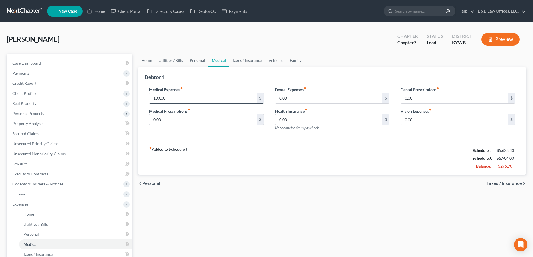
click at [172, 100] on input "100.00" at bounding box center [202, 98] width 107 height 11
type input "50"
click at [141, 60] on link "Home" at bounding box center [146, 60] width 17 height 13
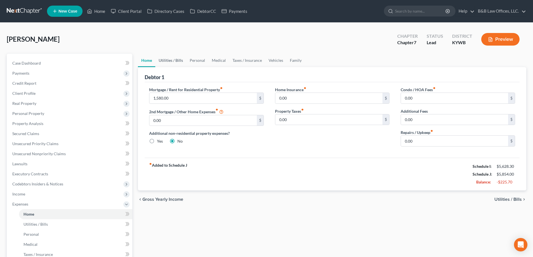
click at [175, 62] on link "Utilities / Bills" at bounding box center [170, 60] width 31 height 13
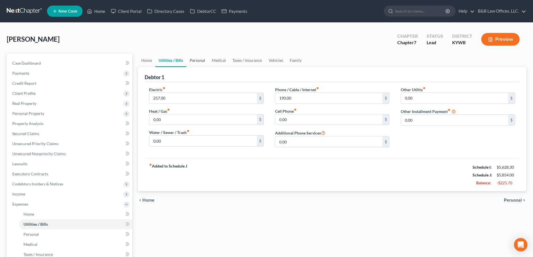
click at [199, 58] on link "Personal" at bounding box center [197, 60] width 22 height 13
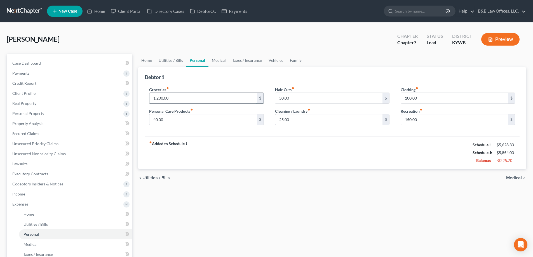
click at [185, 99] on input "1,200.00" at bounding box center [202, 98] width 107 height 11
type input "1,100"
click at [296, 98] on input "50.00" at bounding box center [328, 98] width 107 height 11
type input "40"
type input "30"
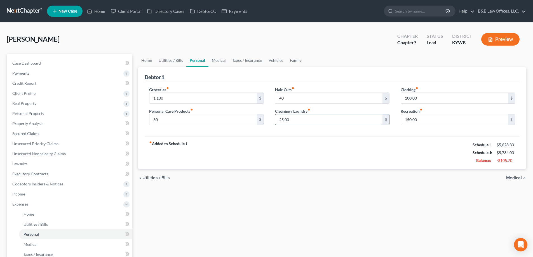
click at [298, 121] on input "25.00" at bounding box center [328, 119] width 107 height 11
type input "20"
click at [220, 61] on link "Medical" at bounding box center [218, 60] width 21 height 13
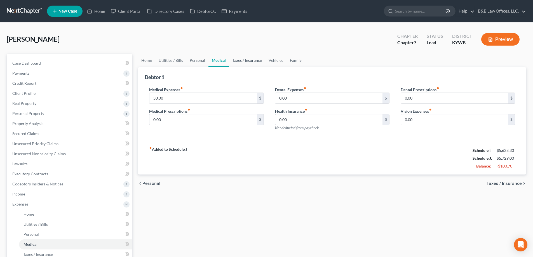
click at [251, 58] on link "Taxes / Insurance" at bounding box center [247, 60] width 36 height 13
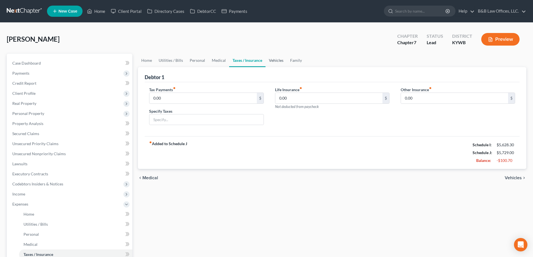
click at [277, 59] on link "Vehicles" at bounding box center [275, 60] width 21 height 13
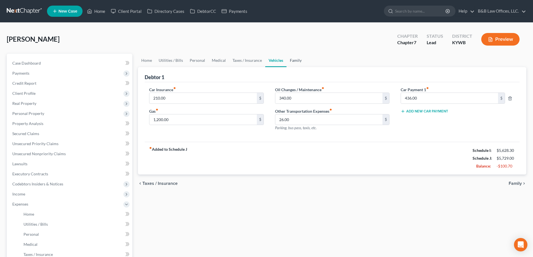
click at [296, 60] on link "Family" at bounding box center [295, 60] width 18 height 13
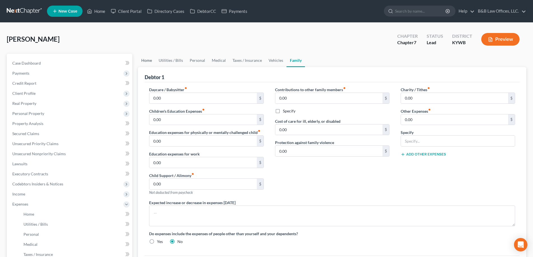
click at [147, 59] on link "Home" at bounding box center [146, 60] width 17 height 13
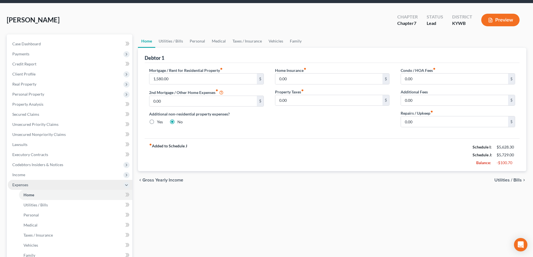
scroll to position [28, 0]
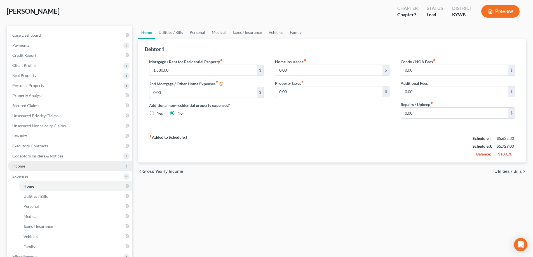
click at [27, 164] on span "Income" at bounding box center [70, 166] width 124 height 10
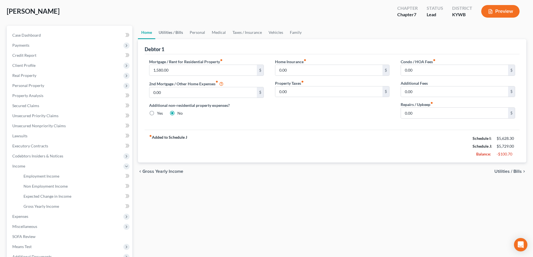
click at [167, 31] on link "Utilities / Bills" at bounding box center [170, 32] width 31 height 13
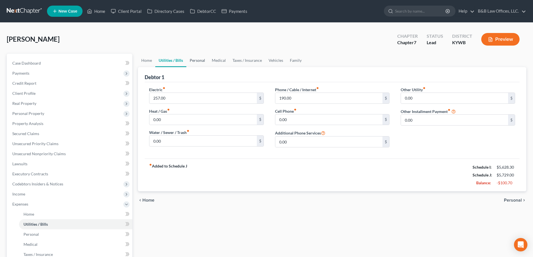
click at [199, 62] on link "Personal" at bounding box center [197, 60] width 22 height 13
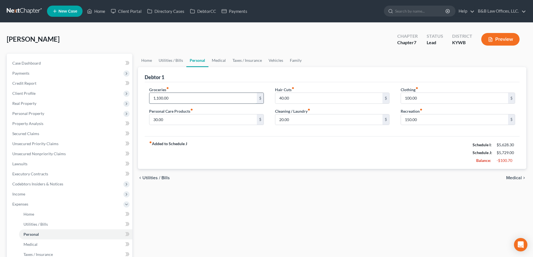
click at [173, 96] on input "1,100.00" at bounding box center [202, 98] width 107 height 11
type input "1,050"
click at [302, 99] on input "40.00" at bounding box center [328, 98] width 107 height 11
click at [425, 97] on input "100.00" at bounding box center [454, 98] width 107 height 11
click at [424, 118] on input "150.00" at bounding box center [454, 119] width 107 height 11
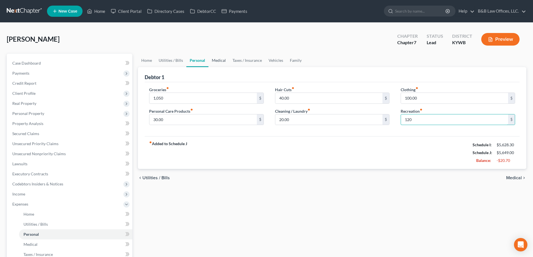
type input "120"
click at [221, 62] on link "Medical" at bounding box center [218, 60] width 21 height 13
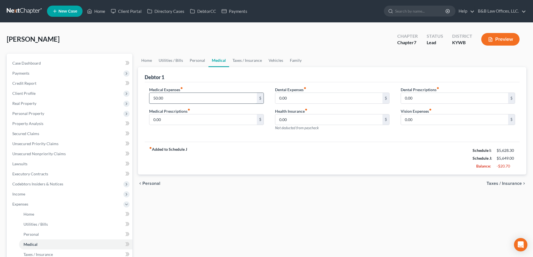
click at [180, 95] on input "50.00" at bounding box center [202, 98] width 107 height 11
drag, startPoint x: 169, startPoint y: 97, endPoint x: 147, endPoint y: 95, distance: 22.5
click at [147, 95] on div "Medical Expenses fiber_manual_record 30 $ Medical Prescriptions fiber_manual_re…" at bounding box center [206, 111] width 126 height 49
type input "20"
click at [242, 58] on link "Taxes / Insurance" at bounding box center [247, 60] width 36 height 13
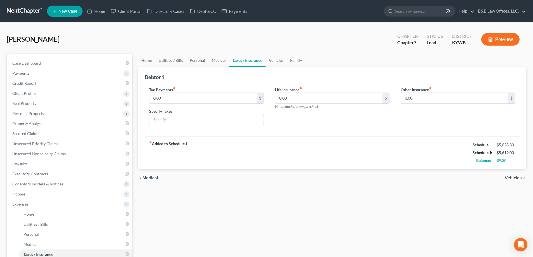
click at [278, 62] on link "Vehicles" at bounding box center [275, 60] width 21 height 13
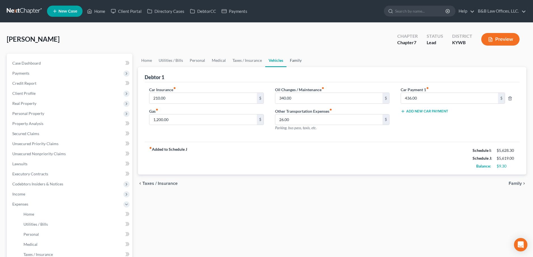
click at [295, 61] on link "Family" at bounding box center [295, 60] width 18 height 13
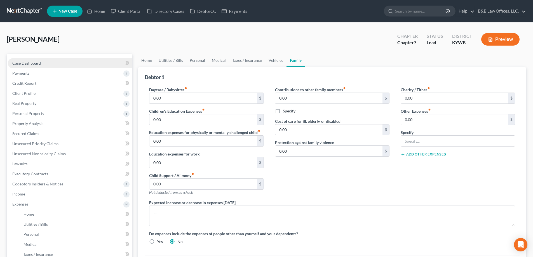
click at [34, 62] on span "Case Dashboard" at bounding box center [26, 63] width 29 height 5
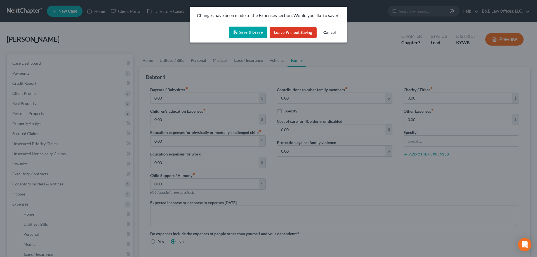
click at [249, 33] on button "Save & Leave" at bounding box center [248, 33] width 39 height 12
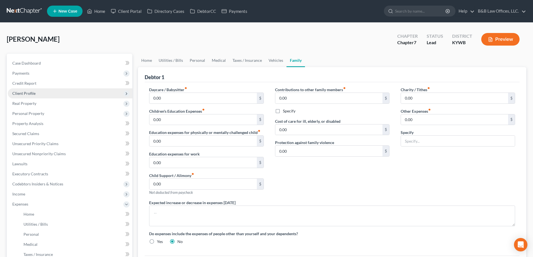
select select "10"
select select "1"
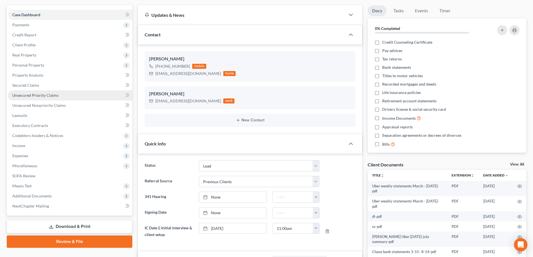
scroll to position [56, 0]
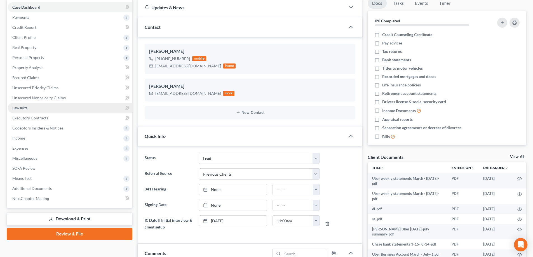
click at [36, 106] on link "Lawsuits" at bounding box center [70, 108] width 124 height 10
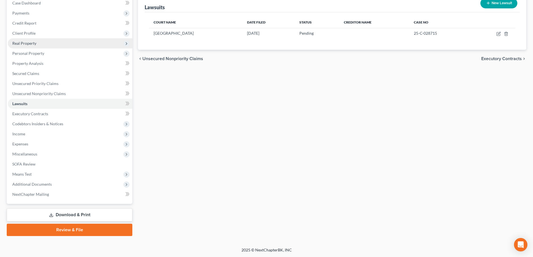
scroll to position [60, 0]
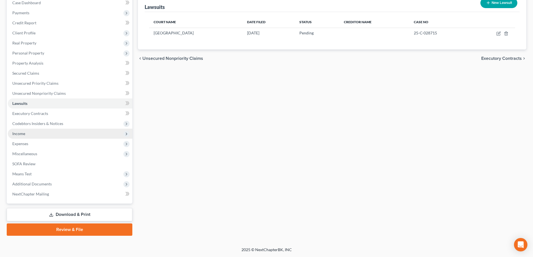
click at [21, 135] on span "Income" at bounding box center [18, 133] width 13 height 5
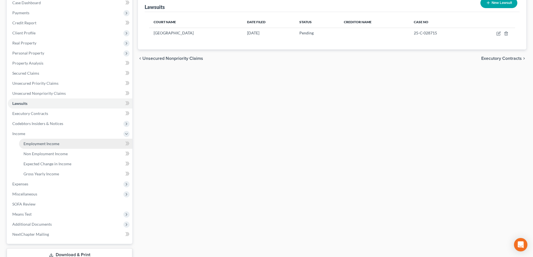
click at [43, 145] on span "Employment Income" at bounding box center [41, 143] width 36 height 5
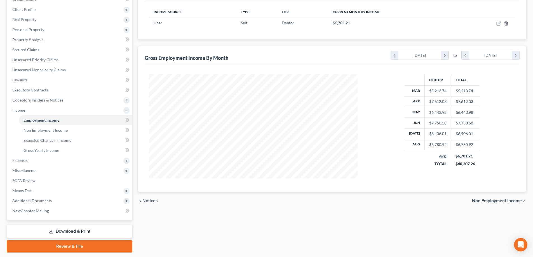
scroll to position [56, 0]
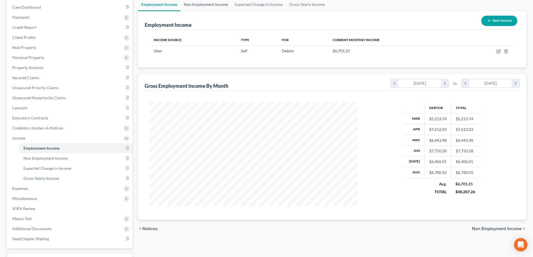
click at [205, 4] on link "Non Employment Income" at bounding box center [205, 4] width 51 height 13
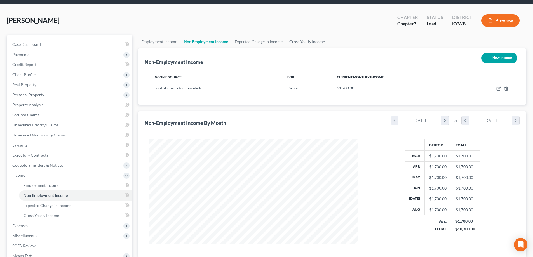
scroll to position [28, 0]
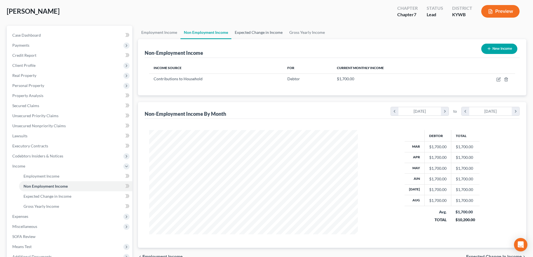
click at [255, 34] on link "Expected Change in Income" at bounding box center [258, 32] width 55 height 13
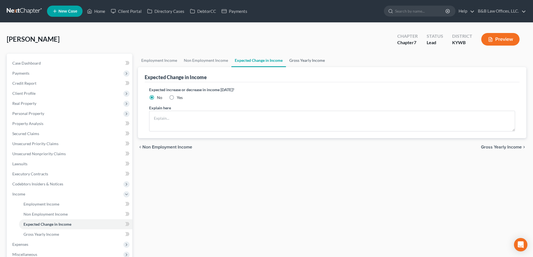
click at [298, 63] on link "Gross Yearly Income" at bounding box center [307, 60] width 42 height 13
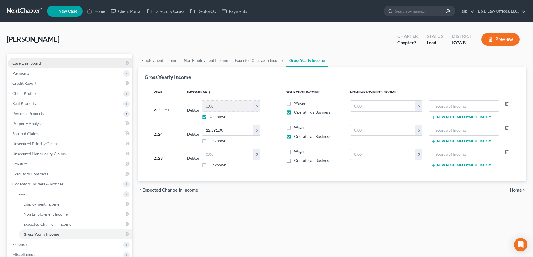
click at [26, 63] on span "Case Dashboard" at bounding box center [26, 63] width 29 height 5
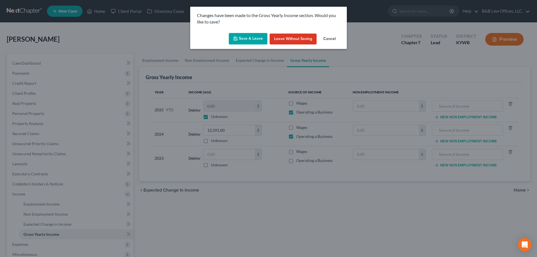
click at [242, 37] on button "Save & Leave" at bounding box center [248, 39] width 39 height 12
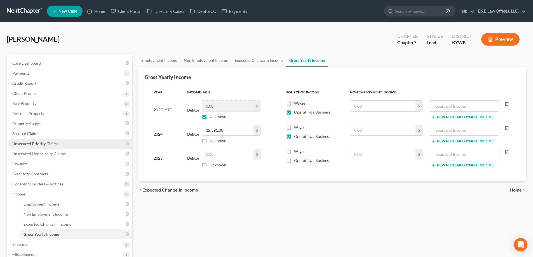
select select "1"
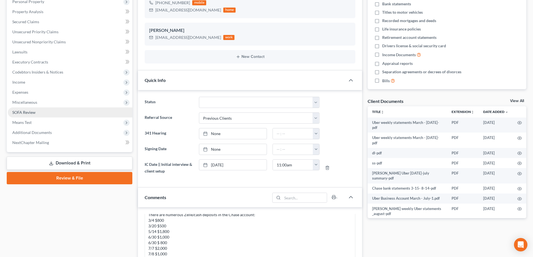
scroll to position [3794, 0]
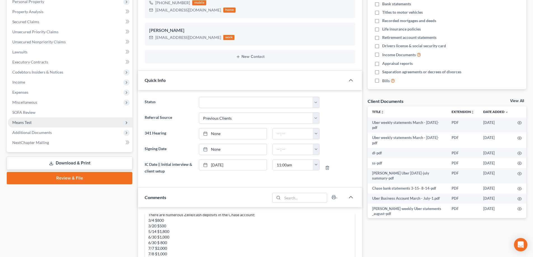
click at [33, 126] on span "Means Test" at bounding box center [70, 122] width 124 height 10
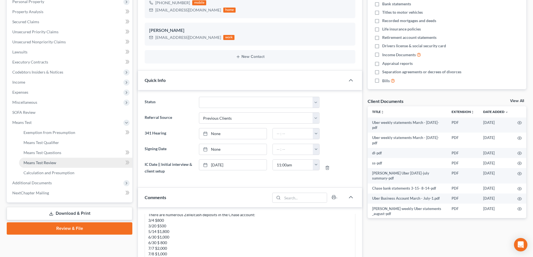
click at [41, 161] on span "Means Test Review" at bounding box center [39, 162] width 33 height 5
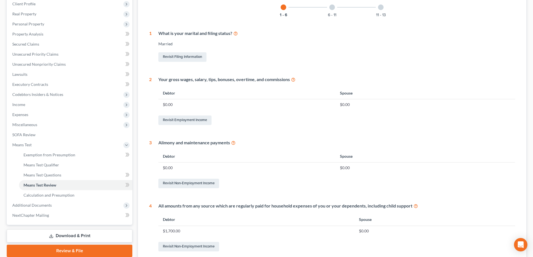
scroll to position [112, 0]
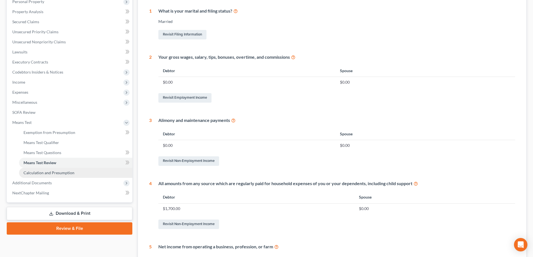
click at [55, 171] on span "Calculation and Presumption" at bounding box center [48, 172] width 51 height 5
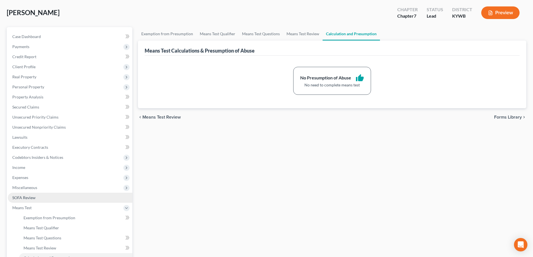
scroll to position [56, 0]
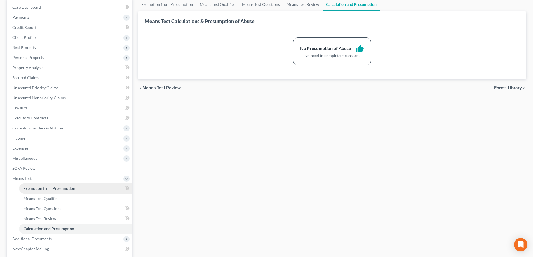
click at [46, 188] on span "Exemption from Presumption" at bounding box center [49, 188] width 52 height 5
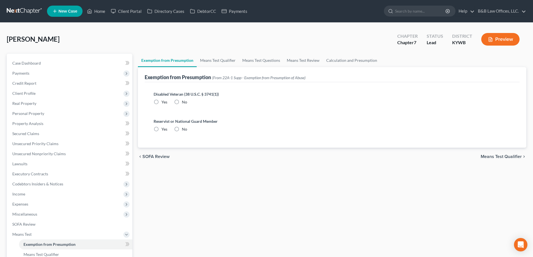
click at [182, 102] on label "No" at bounding box center [184, 102] width 5 height 6
click at [184, 102] on input "No" at bounding box center [186, 101] width 4 height 4
radio input "true"
click at [182, 128] on label "No" at bounding box center [184, 129] width 5 height 6
click at [184, 128] on input "No" at bounding box center [186, 128] width 4 height 4
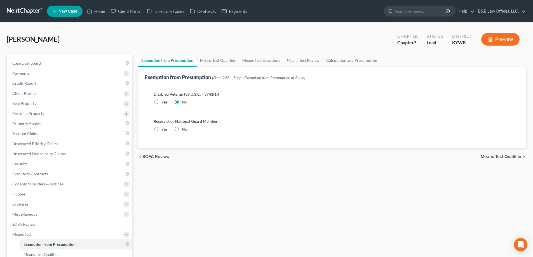
radio input "true"
click at [496, 155] on span "Means Test Qualifier" at bounding box center [501, 156] width 41 height 4
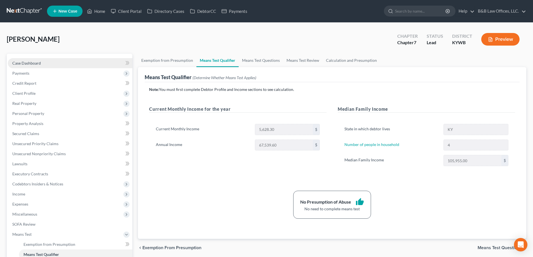
click at [30, 62] on span "Case Dashboard" at bounding box center [26, 63] width 29 height 5
select select "1"
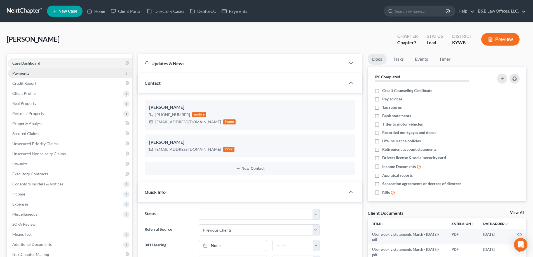
scroll to position [3794, 0]
click at [26, 75] on span "Payments" at bounding box center [20, 73] width 17 height 5
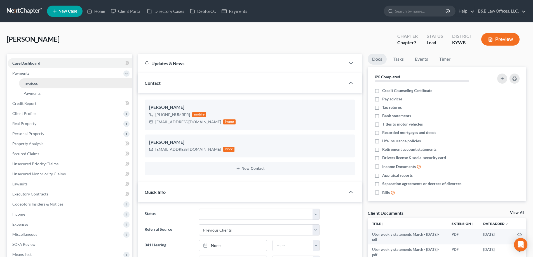
click at [27, 82] on span "Invoices" at bounding box center [30, 83] width 14 height 5
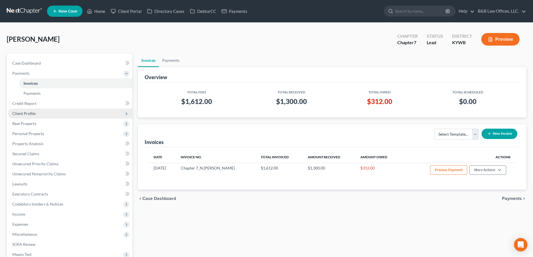
click at [32, 116] on span "Client Profile" at bounding box center [70, 114] width 124 height 10
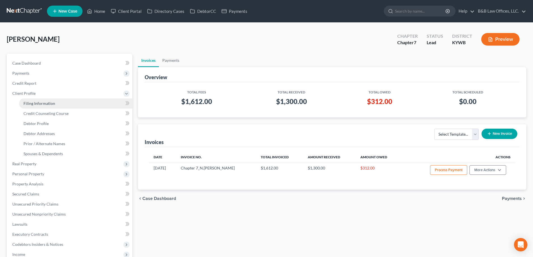
click at [48, 103] on span "Filing Information" at bounding box center [39, 103] width 32 height 5
select select "1"
select select "0"
select select "33"
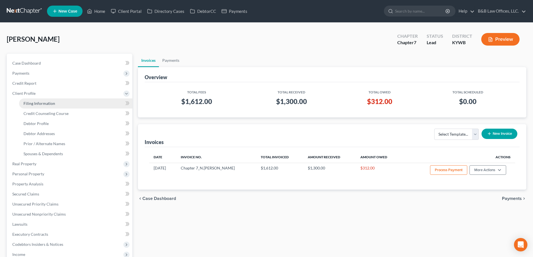
select select "0"
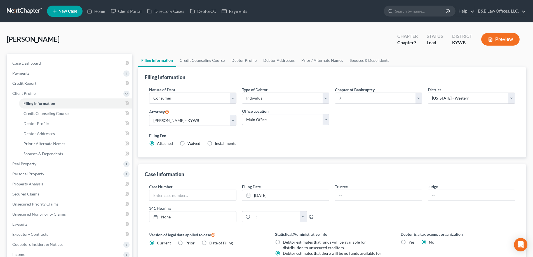
click at [215, 143] on label "Installments Installments" at bounding box center [225, 144] width 21 height 6
click at [217, 143] on input "Installments Installments" at bounding box center [219, 143] width 4 height 4
radio input "true"
radio input "false"
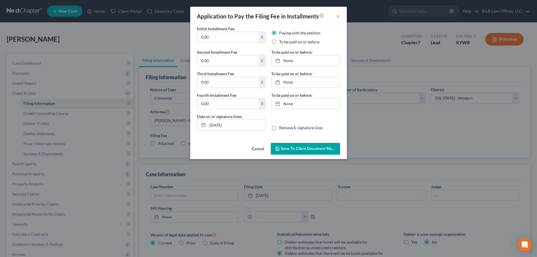
drag, startPoint x: 218, startPoint y: 33, endPoint x: 179, endPoint y: 37, distance: 39.6
click at [179, 37] on div "Application to Pay the Filing Fee in Installments × Initial Installment Fee 0.0…" at bounding box center [268, 128] width 537 height 257
type input "75"
click at [217, 61] on input "0.00" at bounding box center [228, 60] width 62 height 11
type input "9/2/2025"
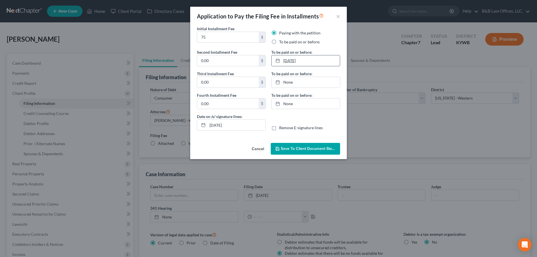
click at [296, 59] on link "9/2/2025" at bounding box center [306, 60] width 68 height 11
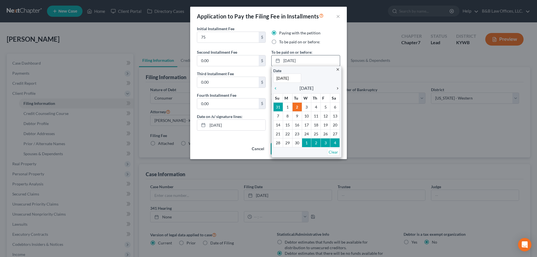
click at [337, 90] on icon "chevron_right" at bounding box center [336, 88] width 7 height 4
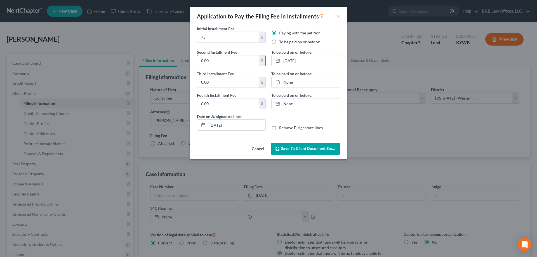
click at [214, 57] on input "0.00" at bounding box center [228, 60] width 62 height 11
type input "263.00"
click at [300, 149] on span "Save to Client Document Storage" at bounding box center [310, 148] width 59 height 5
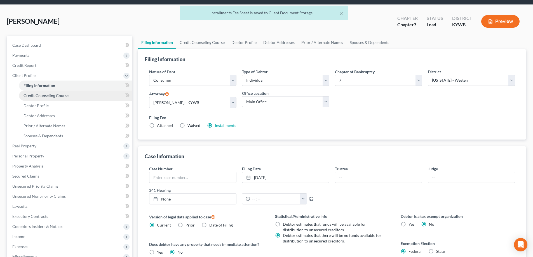
scroll to position [28, 0]
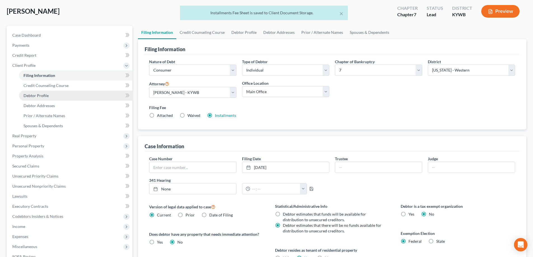
click at [39, 97] on span "Debtor Profile" at bounding box center [35, 95] width 25 height 5
select select "1"
select select "3"
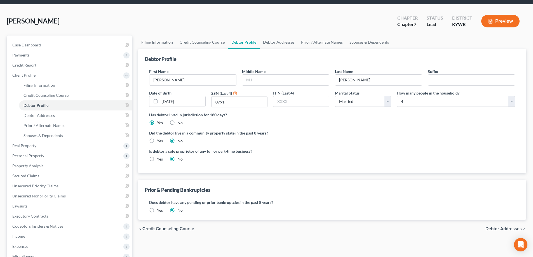
scroll to position [28, 0]
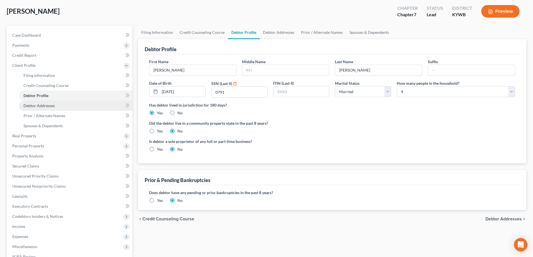
click at [47, 104] on span "Debtor Addresses" at bounding box center [38, 105] width 31 height 5
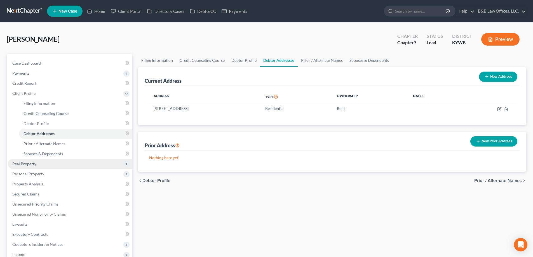
click at [44, 160] on span "Real Property" at bounding box center [70, 164] width 124 height 10
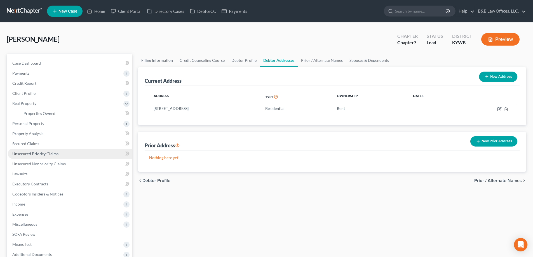
click at [47, 156] on link "Unsecured Priority Claims" at bounding box center [70, 154] width 124 height 10
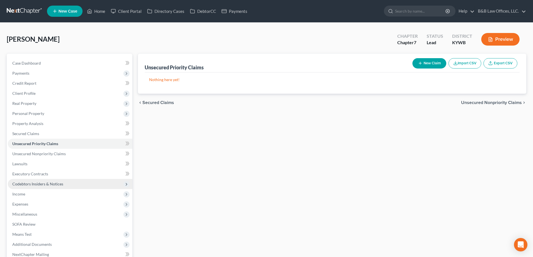
click at [41, 182] on span "Codebtors Insiders & Notices" at bounding box center [37, 184] width 51 height 5
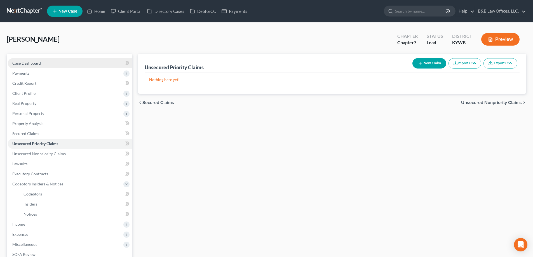
click at [48, 62] on link "Case Dashboard" at bounding box center [70, 63] width 124 height 10
select select "1"
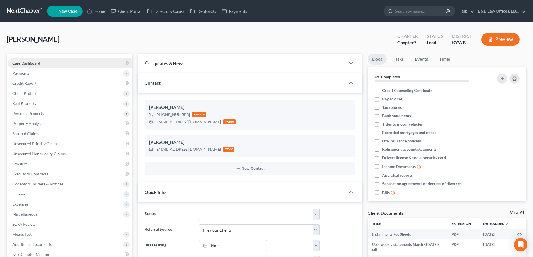
scroll to position [201, 0]
click at [46, 70] on span "Payments" at bounding box center [70, 73] width 124 height 10
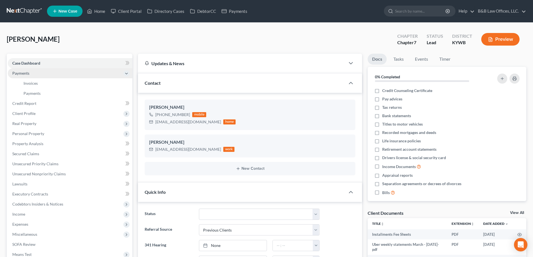
scroll to position [3794, 0]
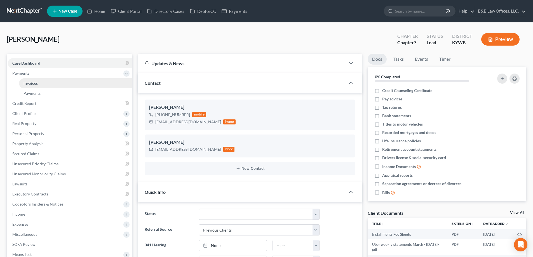
click at [44, 83] on link "Invoices" at bounding box center [75, 83] width 113 height 10
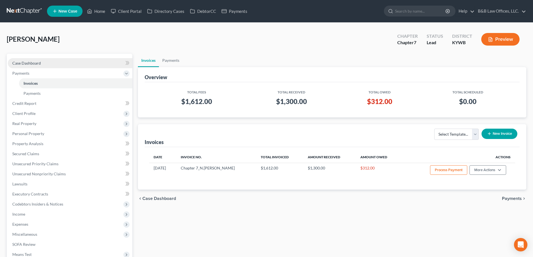
click at [36, 61] on span "Case Dashboard" at bounding box center [26, 63] width 29 height 5
select select "1"
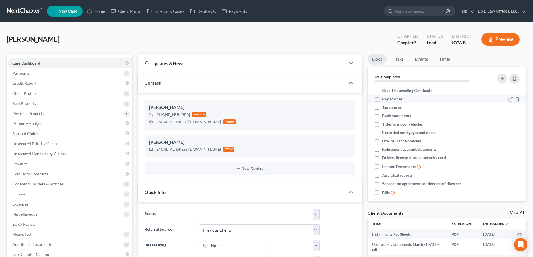
scroll to position [3794, 0]
click at [382, 99] on label "Pay advices" at bounding box center [392, 99] width 20 height 6
click at [384, 99] on input "Pay advices" at bounding box center [386, 98] width 4 height 4
checkbox input "true"
click at [382, 108] on label "Tax returns" at bounding box center [392, 108] width 20 height 6
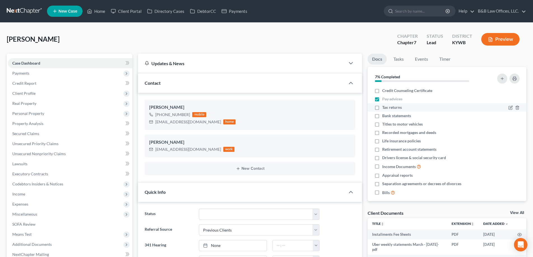
click at [384, 108] on input "Tax returns" at bounding box center [386, 107] width 4 height 4
checkbox input "true"
click at [382, 116] on label "Bank statements" at bounding box center [396, 116] width 29 height 6
click at [384, 116] on input "Bank statements" at bounding box center [386, 115] width 4 height 4
checkbox input "true"
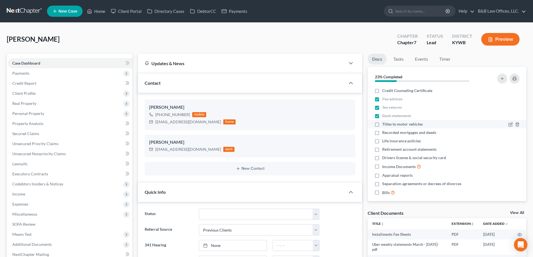
click at [382, 124] on label "Titles to motor vehicles" at bounding box center [402, 124] width 41 height 6
click at [384, 124] on input "Titles to motor vehicles" at bounding box center [386, 123] width 4 height 4
checkbox input "true"
click at [382, 133] on label "Recorded mortgages and deeds" at bounding box center [409, 133] width 54 height 6
click at [384, 133] on input "Recorded mortgages and deeds" at bounding box center [386, 132] width 4 height 4
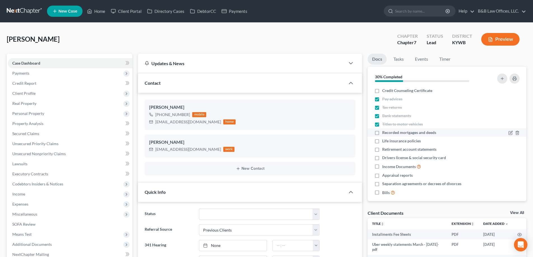
checkbox input "true"
click at [382, 142] on label "Life insurance policies" at bounding box center [401, 141] width 39 height 6
click at [384, 142] on input "Life insurance policies" at bounding box center [386, 140] width 4 height 4
checkbox input "true"
click at [382, 149] on label "Retirement account statements" at bounding box center [409, 150] width 54 height 6
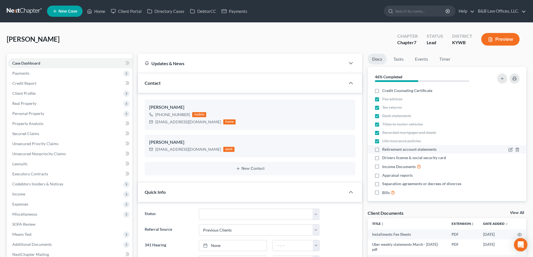
click at [384, 149] on input "Retirement account statements" at bounding box center [386, 149] width 4 height 4
checkbox input "true"
click at [382, 157] on label "Drivers license & social security card" at bounding box center [414, 158] width 64 height 6
click at [384, 157] on input "Drivers license & social security card" at bounding box center [386, 157] width 4 height 4
checkbox input "true"
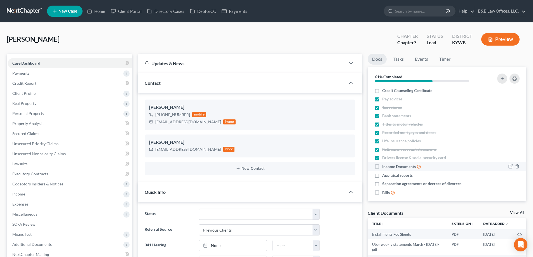
click at [382, 165] on label "Income Documents" at bounding box center [401, 166] width 39 height 6
click at [384, 165] on input "Income Documents" at bounding box center [386, 165] width 4 height 4
checkbox input "true"
click at [382, 176] on label "Appraisal reports" at bounding box center [397, 176] width 30 height 6
click at [384, 176] on input "Appraisal reports" at bounding box center [386, 175] width 4 height 4
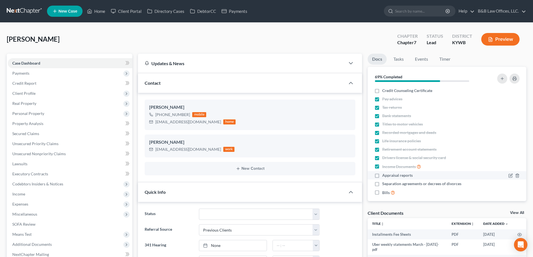
checkbox input "true"
click at [382, 183] on label "Separation agreements or decrees of divorces" at bounding box center [421, 184] width 79 height 6
click at [384, 183] on input "Separation agreements or decrees of divorces" at bounding box center [386, 183] width 4 height 4
checkbox input "true"
click at [382, 193] on label "Bills" at bounding box center [388, 192] width 13 height 6
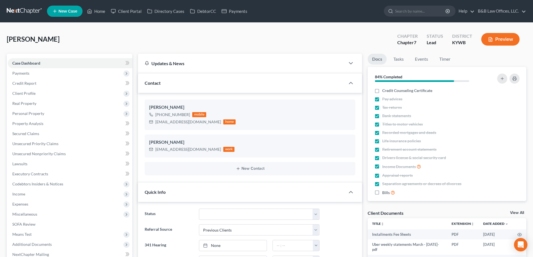
click at [384, 193] on input "Bills" at bounding box center [386, 191] width 4 height 4
checkbox input "true"
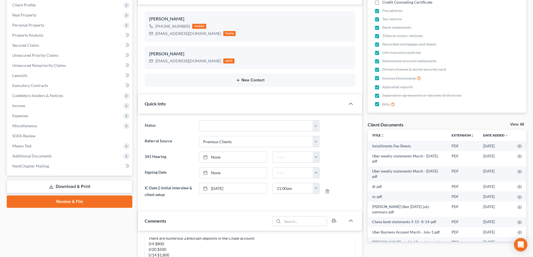
scroll to position [112, 0]
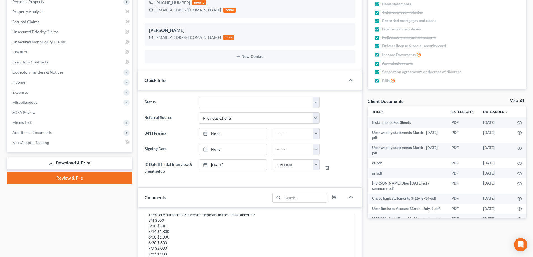
click at [79, 161] on link "Download & Print" at bounding box center [70, 163] width 126 height 13
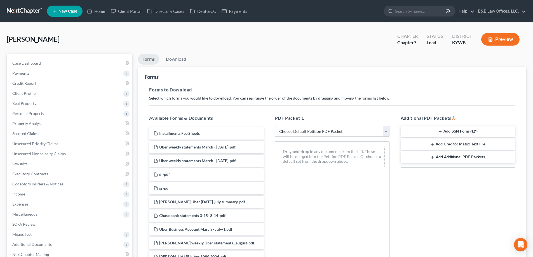
click at [301, 132] on select "Choose Default Petition PDF Packet Complete Bankruptcy Petition (all forms and …" at bounding box center [332, 131] width 114 height 11
select select "0"
click at [277, 126] on select "Choose Default Petition PDF Packet Complete Bankruptcy Petition (all forms and …" at bounding box center [332, 131] width 114 height 11
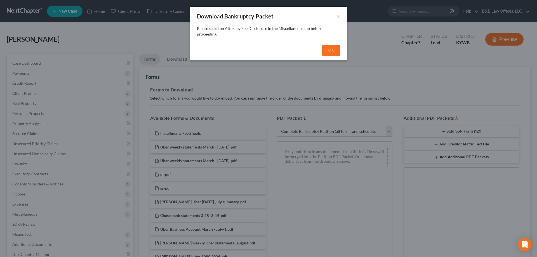
click at [331, 53] on button "OK" at bounding box center [331, 50] width 18 height 11
select select
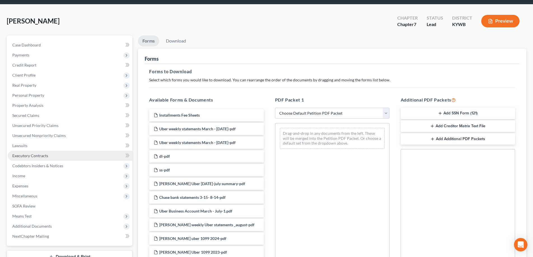
scroll to position [28, 0]
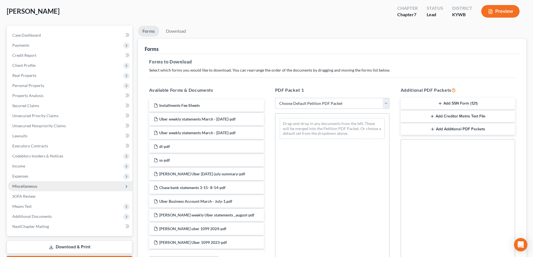
click at [33, 188] on span "Miscellaneous" at bounding box center [24, 186] width 25 height 5
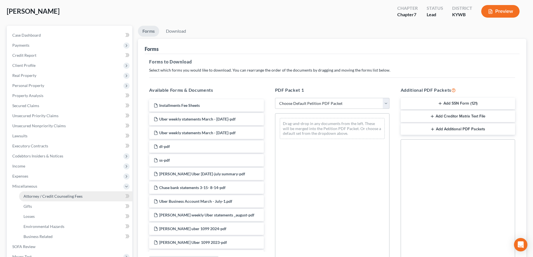
click at [42, 197] on span "Attorney / Credit Counseling Fees" at bounding box center [52, 196] width 59 height 5
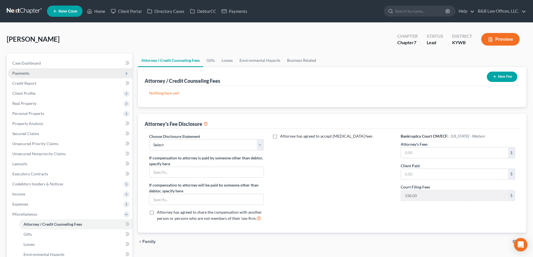
click at [35, 76] on span "Payments" at bounding box center [70, 73] width 124 height 10
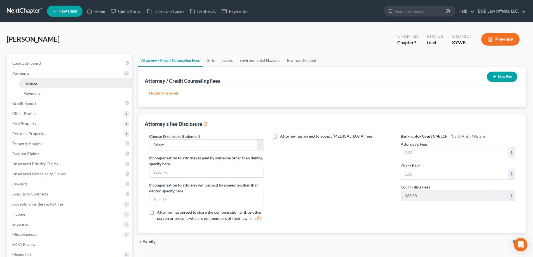
drag, startPoint x: 40, startPoint y: 81, endPoint x: 93, endPoint y: 83, distance: 53.2
click at [40, 81] on link "Invoices" at bounding box center [75, 83] width 113 height 10
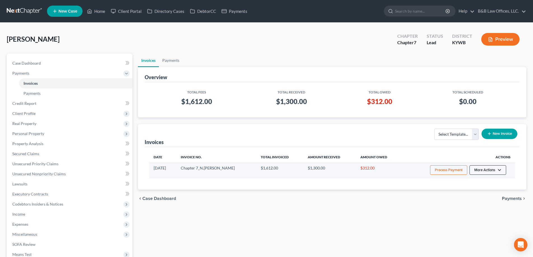
click at [488, 169] on button "More Actions" at bounding box center [487, 170] width 37 height 10
click at [476, 183] on link "View/Edit" at bounding box center [495, 182] width 65 height 10
select select "0"
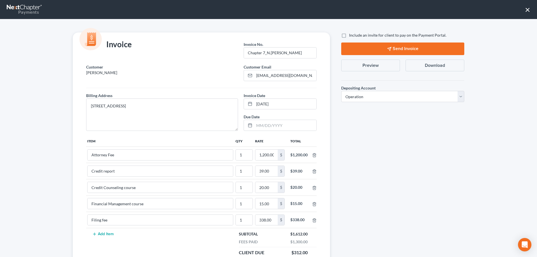
click at [528, 11] on button "×" at bounding box center [527, 9] width 5 height 9
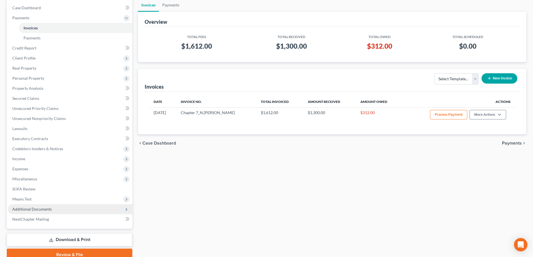
scroll to position [56, 0]
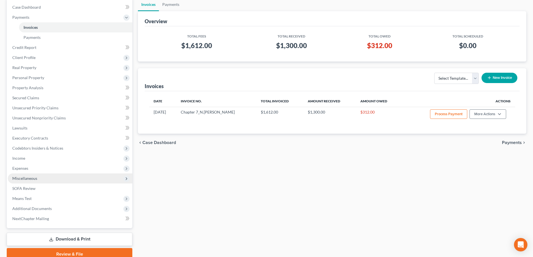
click at [34, 176] on span "Miscellaneous" at bounding box center [24, 178] width 25 height 5
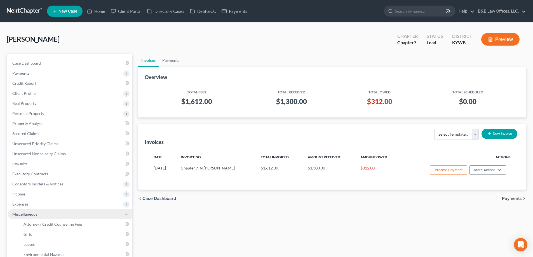
scroll to position [84, 0]
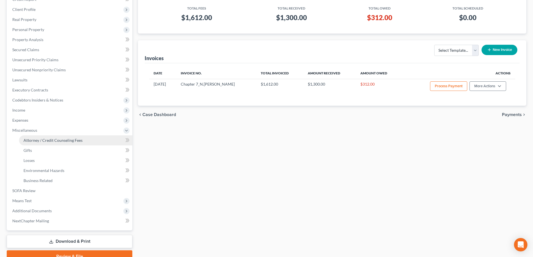
click at [45, 141] on span "Attorney / Credit Counseling Fees" at bounding box center [52, 140] width 59 height 5
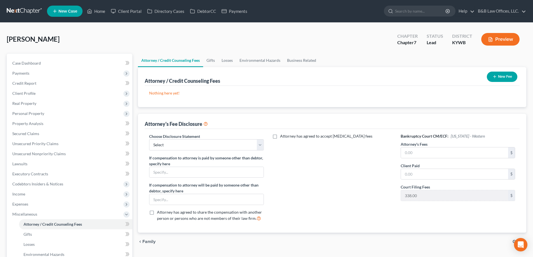
click at [498, 77] on button "New Fee" at bounding box center [502, 77] width 30 height 10
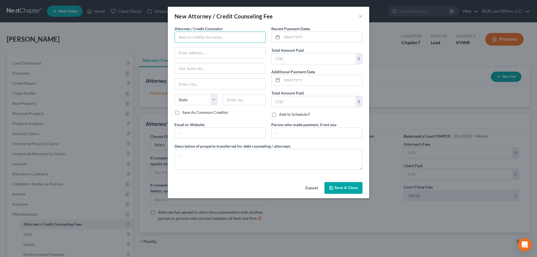
click at [190, 41] on input "text" at bounding box center [220, 37] width 91 height 11
click at [193, 50] on div "B&B Law Offices" at bounding box center [208, 47] width 67 height 8
type input "B&B Law Offices"
type input "440 South Seventh Street"
type input "Suite 200"
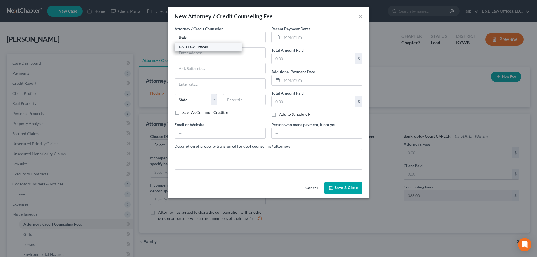
type input "LOUISVILLE"
select select "18"
type input "40203"
click at [287, 61] on input "text" at bounding box center [314, 58] width 84 height 11
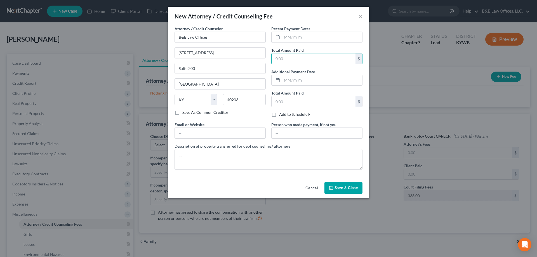
click at [314, 188] on button "Cancel" at bounding box center [311, 188] width 21 height 11
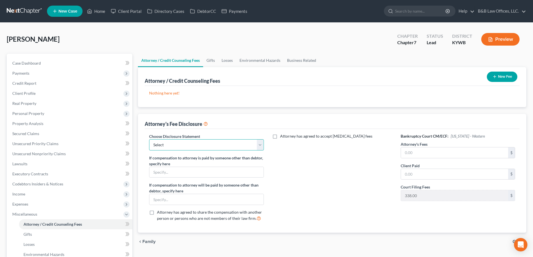
drag, startPoint x: 205, startPoint y: 144, endPoint x: 204, endPoint y: 150, distance: 6.0
click at [205, 144] on select "Select Chapter 7 Standard CH 13" at bounding box center [206, 144] width 114 height 11
select select "0"
click at [149, 139] on select "Select Chapter 7 Standard CH 13" at bounding box center [206, 144] width 114 height 11
click at [412, 152] on input "text" at bounding box center [454, 152] width 107 height 11
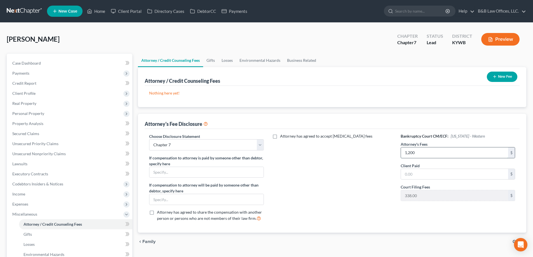
type input "1,200"
click at [492, 76] on icon "button" at bounding box center [494, 76] width 4 height 4
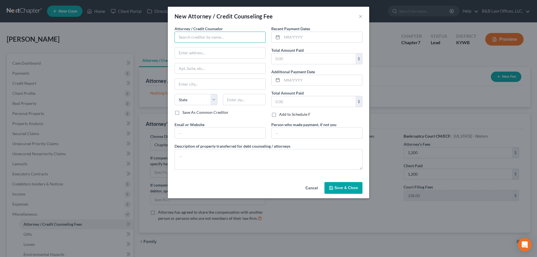
click at [194, 40] on input "text" at bounding box center [220, 37] width 91 height 11
click at [206, 44] on div "B&B Law Offices" at bounding box center [208, 47] width 58 height 6
type input "B&B Law Offices"
type input "440 South Seventh Street"
type input "Suite 200"
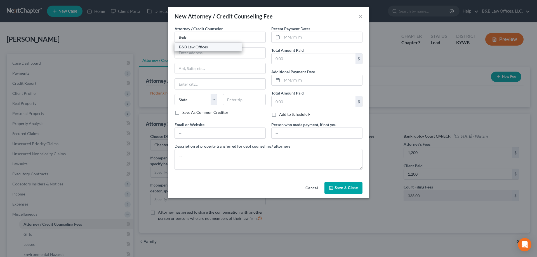
type input "LOUISVILLE"
select select "18"
type input "40203"
click at [288, 37] on input "text" at bounding box center [322, 37] width 80 height 11
type input "8"
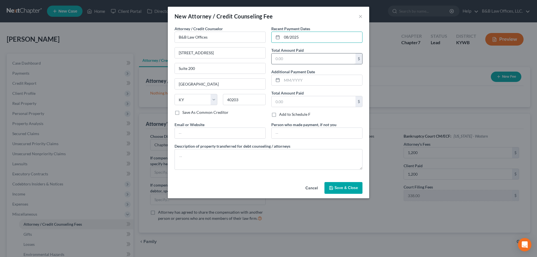
type input "08/2025"
click at [294, 55] on input "text" at bounding box center [314, 58] width 84 height 11
type input "1,300"
drag, startPoint x: 290, startPoint y: 102, endPoint x: 286, endPoint y: 100, distance: 3.8
click at [290, 102] on input "text" at bounding box center [314, 101] width 84 height 11
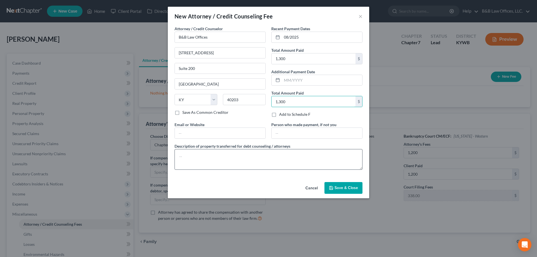
type input "1,300"
click at [185, 153] on textarea at bounding box center [269, 159] width 188 height 21
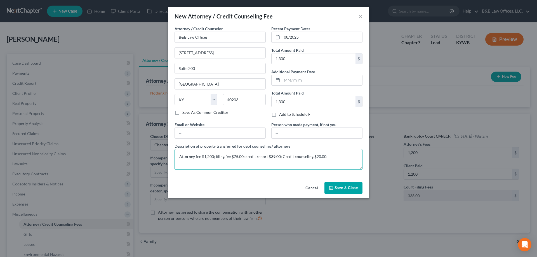
click at [245, 157] on textarea "Attorney fee $1,200; filing fee $75.00; credit report $39.00; Credit counseling…" at bounding box center [269, 159] width 188 height 21
click at [291, 157] on textarea "Attorney fee $1,200; filing fee $75.00; Credit counseling $20.00." at bounding box center [269, 159] width 188 height 21
type textarea "Attorney fee $1,200; filing fee $75.00; Credit counseling $20.00; credit report"
click at [340, 186] on span "Save & Close" at bounding box center [346, 187] width 23 height 5
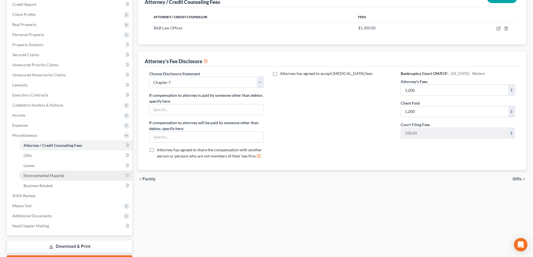
scroll to position [84, 0]
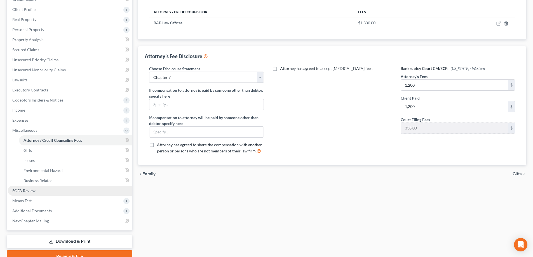
click at [46, 188] on link "SOFA Review" at bounding box center [70, 191] width 124 height 10
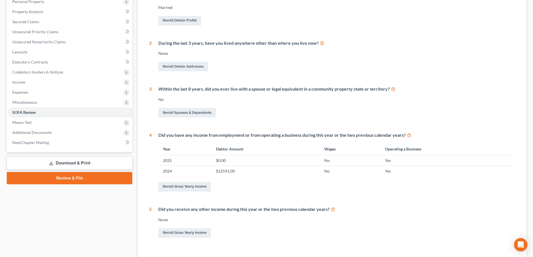
scroll to position [28, 0]
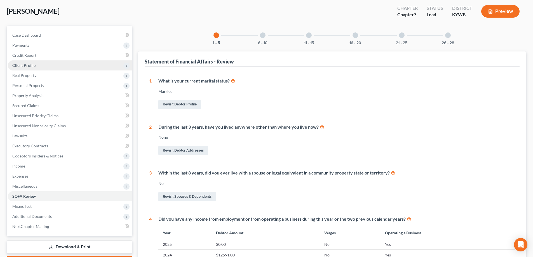
click at [37, 63] on span "Client Profile" at bounding box center [70, 65] width 124 height 10
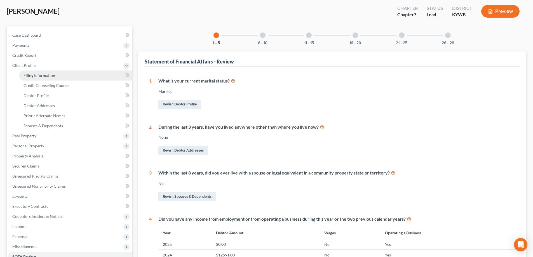
click at [38, 74] on span "Filing Information" at bounding box center [39, 75] width 32 height 5
select select "1"
select select "0"
select select "33"
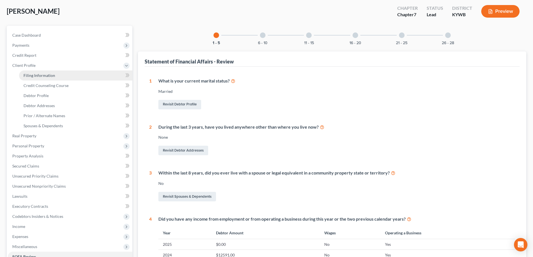
select select "0"
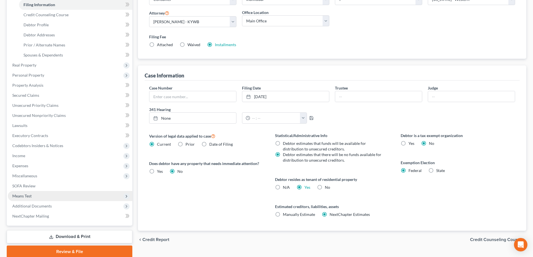
scroll to position [121, 0]
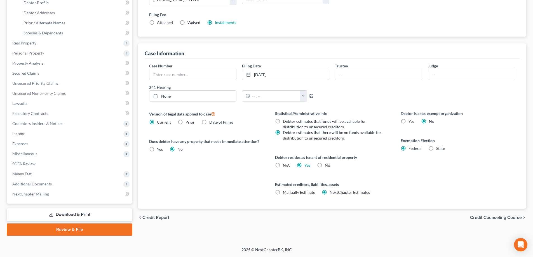
click at [75, 216] on link "Download & Print" at bounding box center [70, 214] width 126 height 13
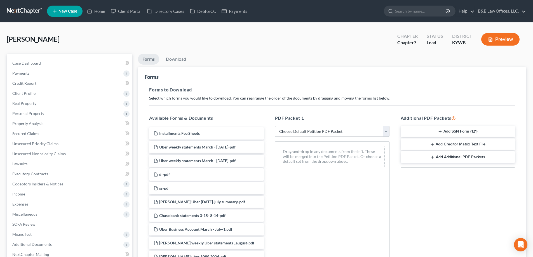
click at [300, 133] on select "Choose Default Petition PDF Packet Complete Bankruptcy Petition (all forms and …" at bounding box center [332, 131] width 114 height 11
select select "0"
click at [275, 126] on select "Choose Default Petition PDF Packet Complete Bankruptcy Petition (all forms and …" at bounding box center [332, 131] width 114 height 11
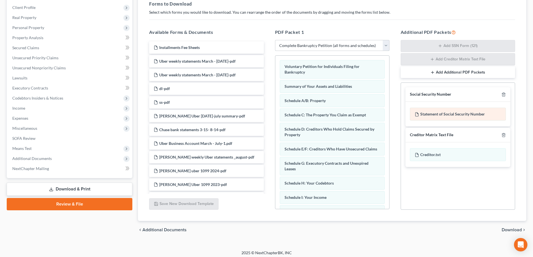
scroll to position [89, 0]
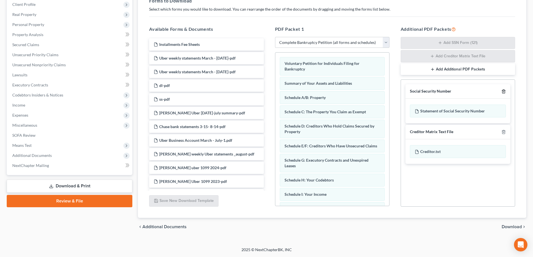
click at [503, 92] on line "button" at bounding box center [503, 91] width 0 height 1
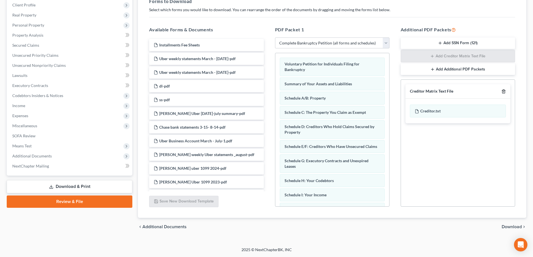
click at [502, 91] on icon "button" at bounding box center [503, 92] width 3 height 4
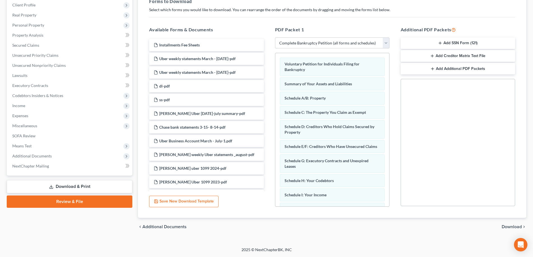
click at [510, 228] on span "Download" at bounding box center [512, 227] width 20 height 4
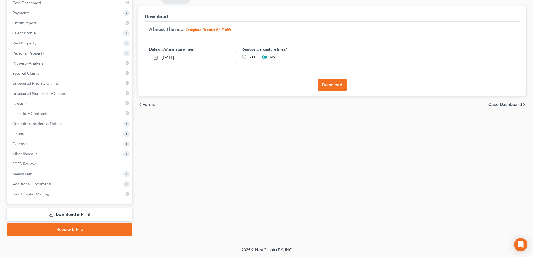
scroll to position [60, 0]
click at [249, 58] on label "Yes" at bounding box center [252, 57] width 6 height 6
click at [251, 58] on input "Yes" at bounding box center [253, 56] width 4 height 4
radio input "true"
radio input "false"
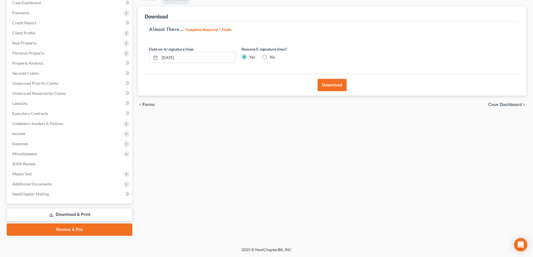
click at [329, 84] on button "Download" at bounding box center [331, 85] width 29 height 12
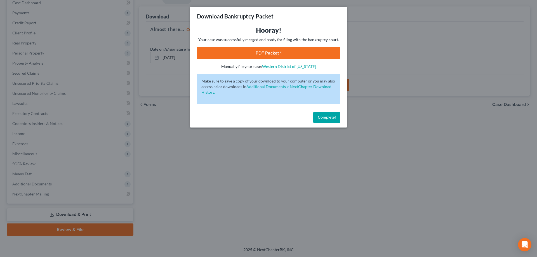
click at [255, 55] on link "PDF Packet 1" at bounding box center [268, 53] width 143 height 12
click at [326, 119] on span "Complete!" at bounding box center [327, 117] width 18 height 5
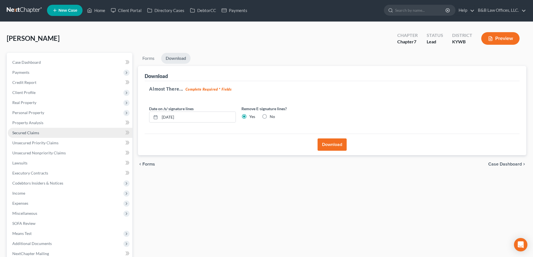
scroll to position [0, 0]
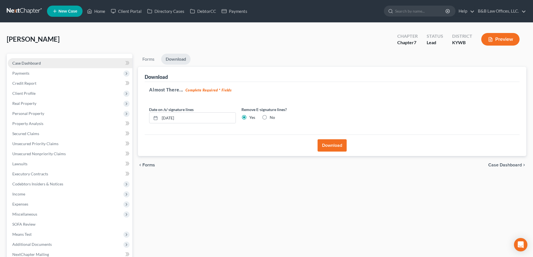
drag, startPoint x: 36, startPoint y: 59, endPoint x: 50, endPoint y: 66, distance: 15.9
click at [36, 59] on link "Case Dashboard" at bounding box center [70, 63] width 124 height 10
select select "1"
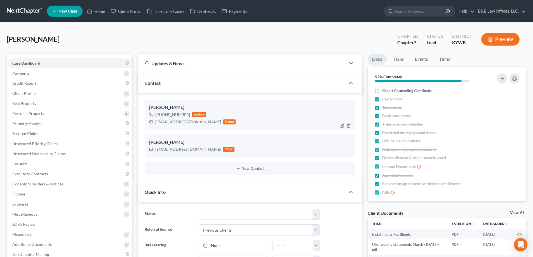
scroll to position [3794, 0]
drag, startPoint x: 154, startPoint y: 124, endPoint x: 164, endPoint y: 124, distance: 9.8
click at [164, 124] on div "navneetn959@gmail.com home" at bounding box center [192, 121] width 86 height 7
drag, startPoint x: 154, startPoint y: 150, endPoint x: 196, endPoint y: 152, distance: 41.5
click at [196, 152] on div "nantal.1122@gmail.com work" at bounding box center [191, 149] width 85 height 7
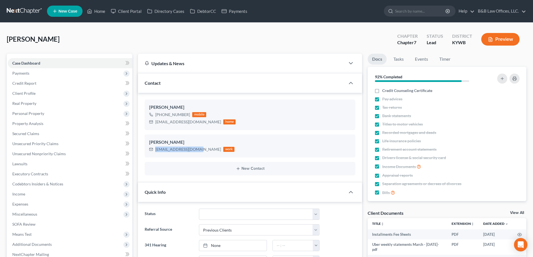
copy div "nantal.1122@gmail.com"
drag, startPoint x: 154, startPoint y: 121, endPoint x: 198, endPoint y: 122, distance: 43.6
click at [198, 122] on div "navneetn959@gmail.com home" at bounding box center [192, 121] width 86 height 7
copy div "navneetn959@gmail.com"
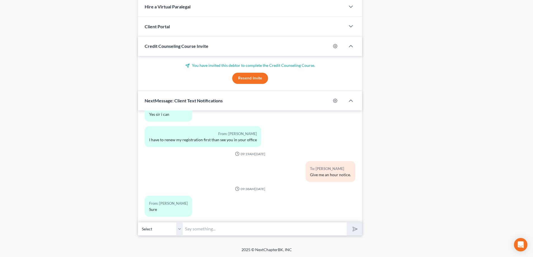
drag, startPoint x: 205, startPoint y: 227, endPoint x: 202, endPoint y: 227, distance: 3.1
click at [204, 227] on input "text" at bounding box center [265, 229] width 164 height 14
type input "The attorney billing code for the 1st course is: bblaw622cc"
click at [353, 228] on icon "submit" at bounding box center [354, 229] width 8 height 8
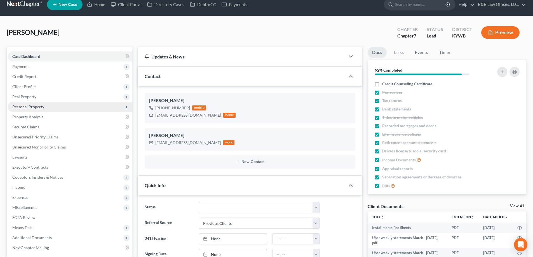
scroll to position [0, 0]
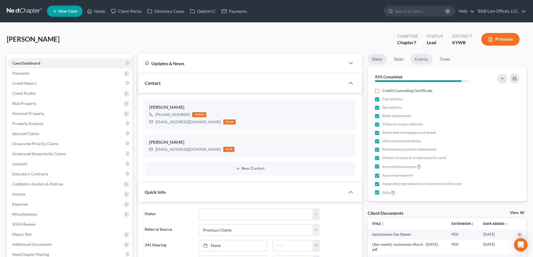
click at [423, 60] on link "Events" at bounding box center [421, 59] width 22 height 11
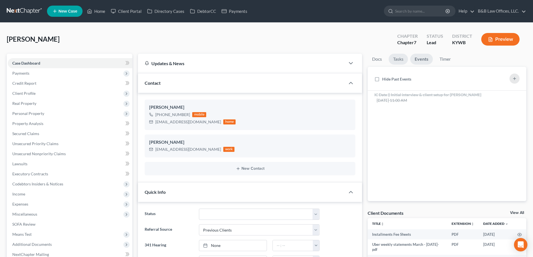
click at [393, 59] on link "Tasks" at bounding box center [398, 59] width 19 height 11
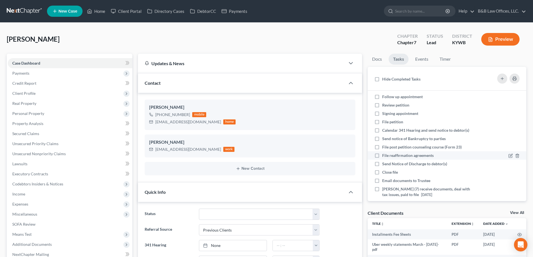
scroll to position [26, 0]
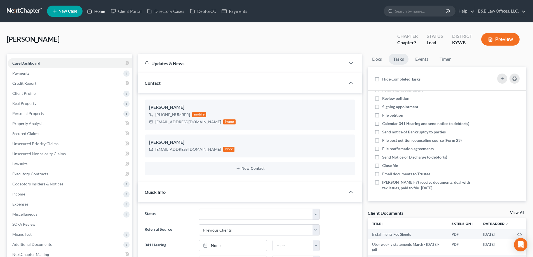
click at [99, 11] on link "Home" at bounding box center [96, 11] width 24 height 10
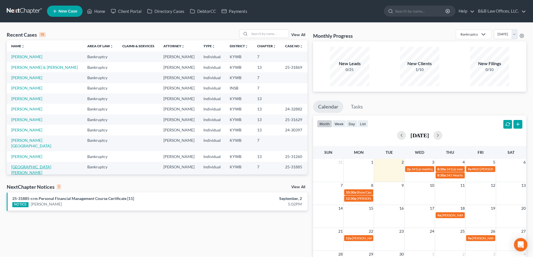
click at [23, 164] on link "[GEOGRAPHIC_DATA][PERSON_NAME]" at bounding box center [31, 169] width 40 height 10
select select "2"
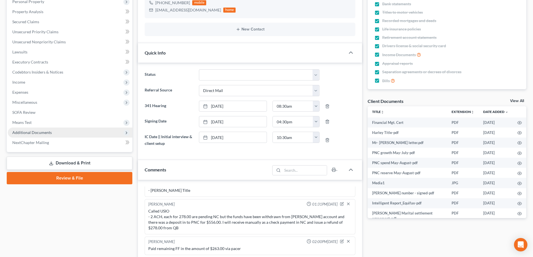
scroll to position [4468, 0]
click at [33, 133] on span "Additional Documents" at bounding box center [31, 132] width 39 height 5
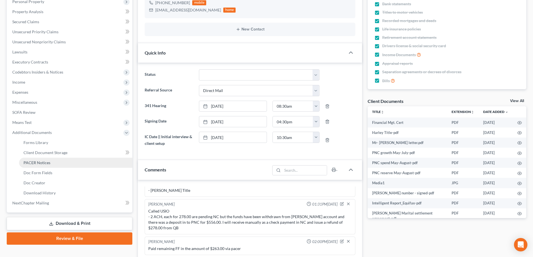
click at [38, 162] on span "PACER Notices" at bounding box center [36, 162] width 27 height 5
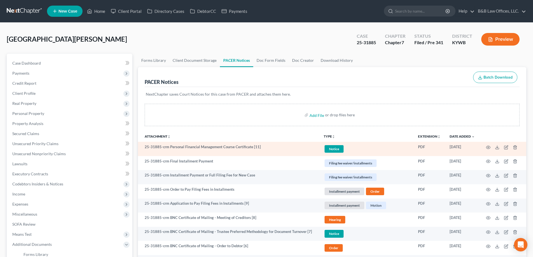
click at [330, 147] on span "Notice" at bounding box center [333, 149] width 19 height 8
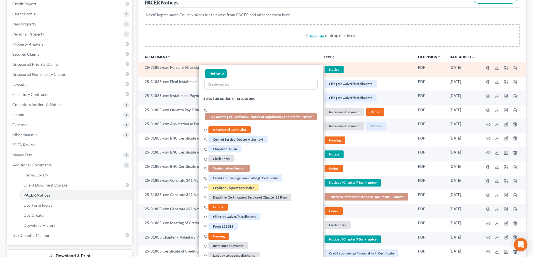
scroll to position [84, 0]
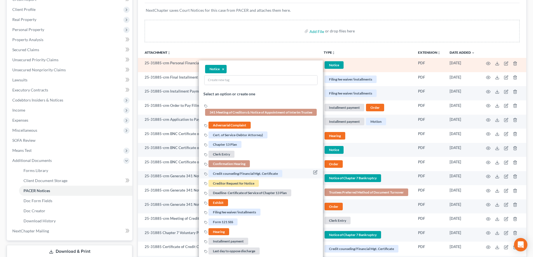
click at [243, 173] on span "Credit counseling/Financial Mgt. Certificate" at bounding box center [245, 173] width 74 height 7
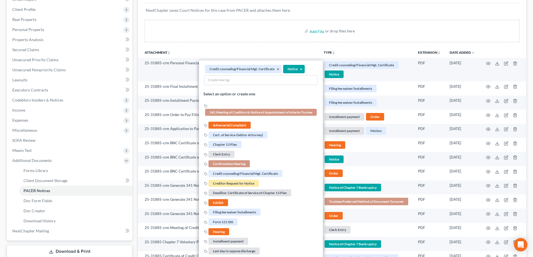
click at [356, 45] on div "Add File or drop files here" at bounding box center [332, 33] width 388 height 27
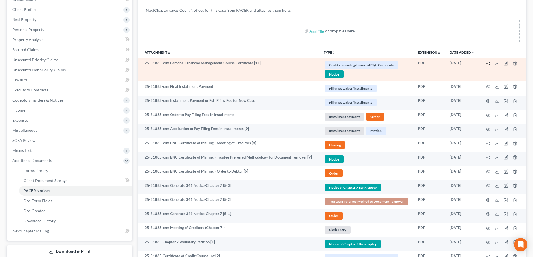
click at [486, 64] on icon "button" at bounding box center [488, 63] width 4 height 4
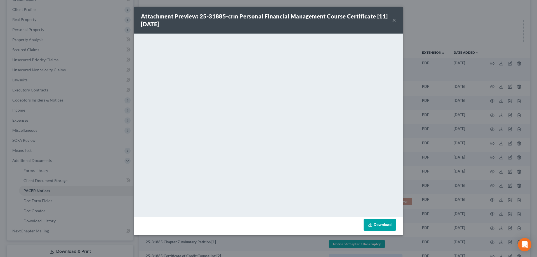
click at [393, 19] on button "×" at bounding box center [394, 20] width 4 height 7
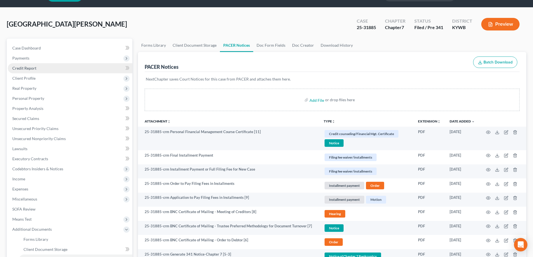
scroll to position [0, 0]
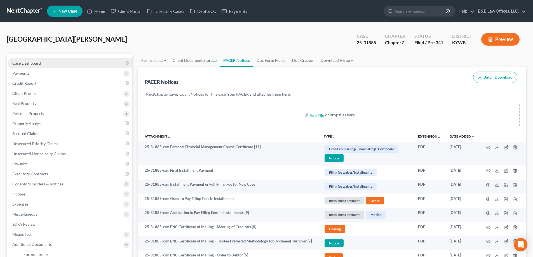
click at [39, 65] on span "Case Dashboard" at bounding box center [26, 63] width 29 height 5
select select "7"
select select "2"
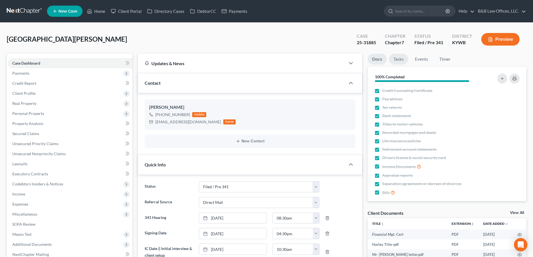
scroll to position [4468, 0]
click at [396, 61] on link "Tasks" at bounding box center [398, 59] width 19 height 11
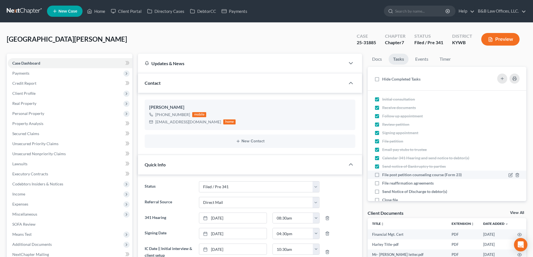
click at [382, 176] on label "File post petition counseling course (Form 23)" at bounding box center [424, 175] width 84 height 6
click at [384, 176] on input "File post petition counseling course (Form 23)" at bounding box center [386, 174] width 4 height 4
checkbox input "true"
click at [422, 59] on link "Events" at bounding box center [422, 59] width 22 height 11
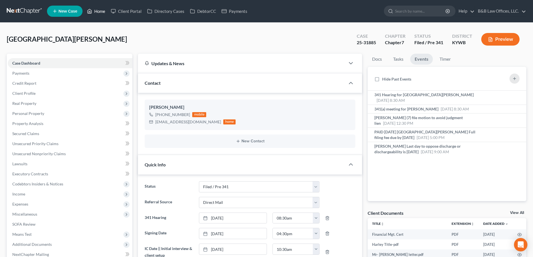
click at [100, 11] on link "Home" at bounding box center [96, 11] width 24 height 10
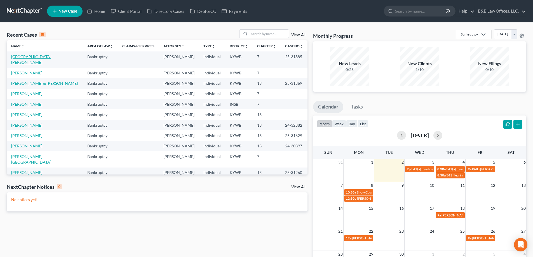
click at [22, 56] on link "[GEOGRAPHIC_DATA][PERSON_NAME]" at bounding box center [31, 59] width 40 height 10
select select "2"
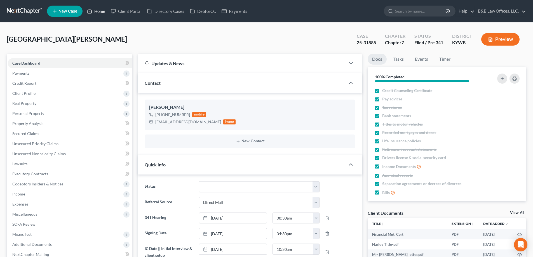
click at [101, 10] on link "Home" at bounding box center [96, 11] width 24 height 10
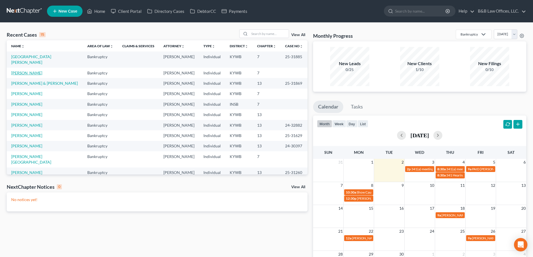
click at [31, 70] on link "[PERSON_NAME]" at bounding box center [26, 72] width 31 height 5
select select "1"
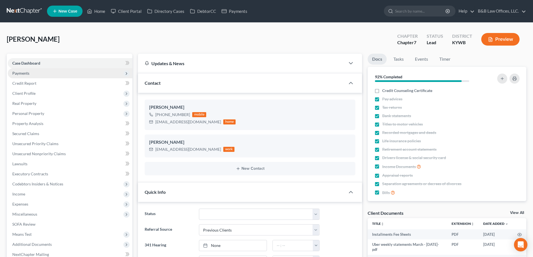
click at [52, 76] on span "Payments" at bounding box center [70, 73] width 124 height 10
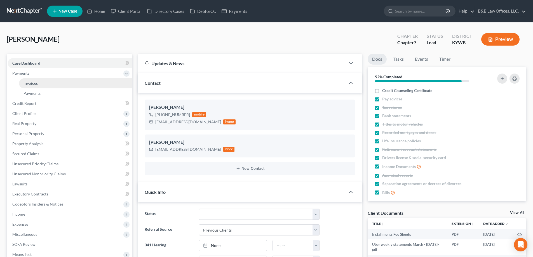
click at [51, 86] on link "Invoices" at bounding box center [75, 83] width 113 height 10
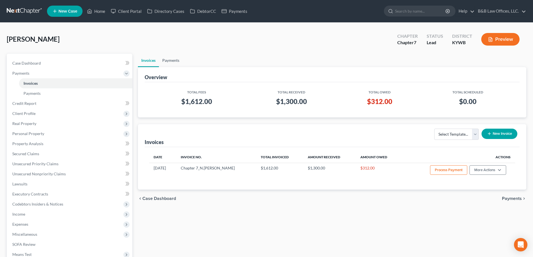
click at [173, 62] on link "Payments" at bounding box center [171, 60] width 24 height 13
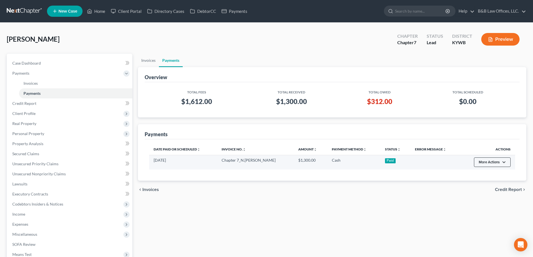
click at [489, 161] on button "More Actions" at bounding box center [492, 162] width 37 height 10
click at [483, 175] on link "Edit Recorded Payment" at bounding box center [501, 175] width 56 height 10
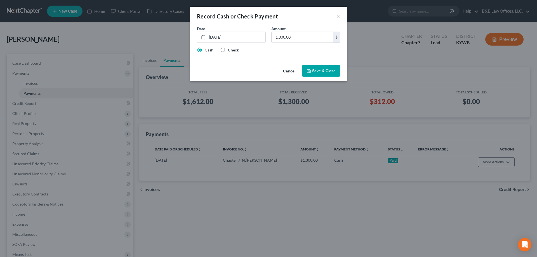
click at [289, 71] on button "Cancel" at bounding box center [289, 71] width 21 height 11
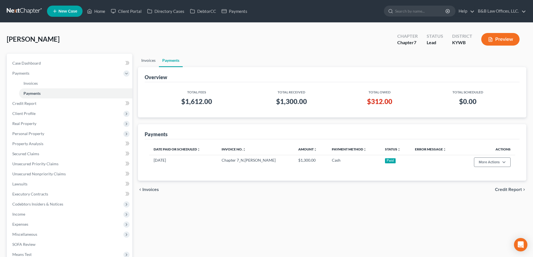
click at [147, 54] on link "Invoices" at bounding box center [148, 60] width 21 height 13
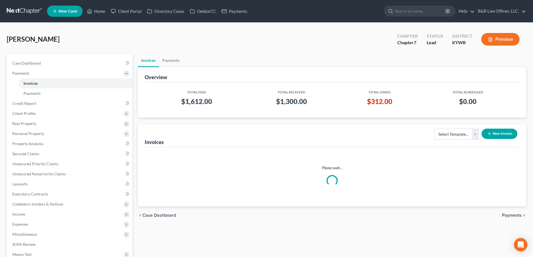
click at [150, 64] on link "Invoices" at bounding box center [148, 60] width 21 height 13
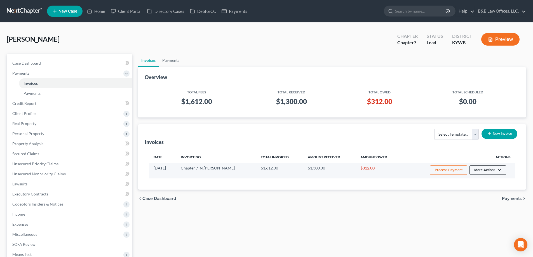
click at [492, 170] on button "More Actions" at bounding box center [487, 170] width 37 height 10
click at [472, 182] on link "View/Edit" at bounding box center [495, 182] width 65 height 10
select select "0"
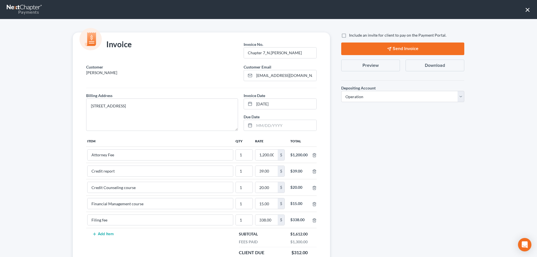
click at [528, 7] on button "×" at bounding box center [527, 9] width 5 height 9
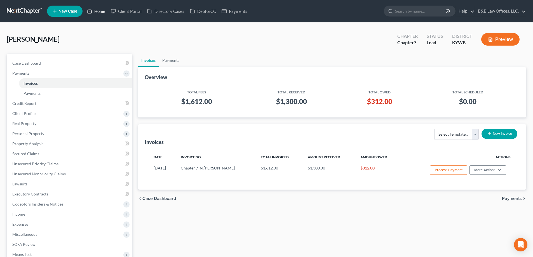
click at [97, 12] on link "Home" at bounding box center [96, 11] width 24 height 10
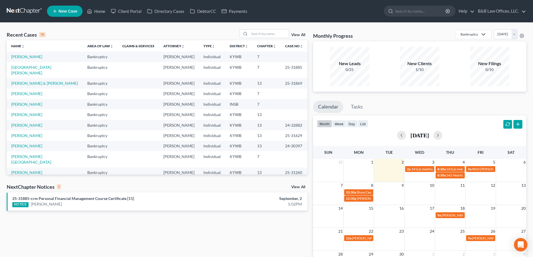
click at [295, 186] on link "View All" at bounding box center [298, 187] width 14 height 4
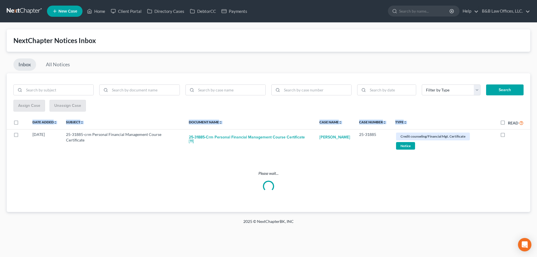
drag, startPoint x: 504, startPoint y: 135, endPoint x: 486, endPoint y: 124, distance: 21.3
click at [486, 124] on table "Date Added unfold_more expand_more expand_less Subject unfold_more expand_more …" at bounding box center [269, 134] width 524 height 36
drag, startPoint x: 449, startPoint y: 159, endPoint x: 464, endPoint y: 147, distance: 19.1
click at [449, 158] on div "Please wait..." at bounding box center [268, 181] width 510 height 48
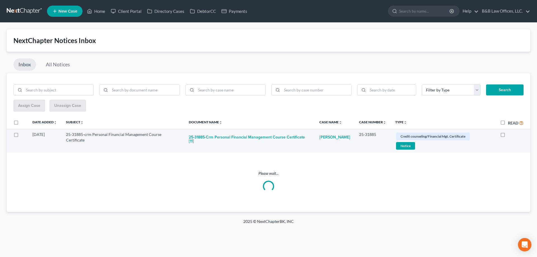
click at [415, 142] on span "Notice" at bounding box center [405, 146] width 19 height 8
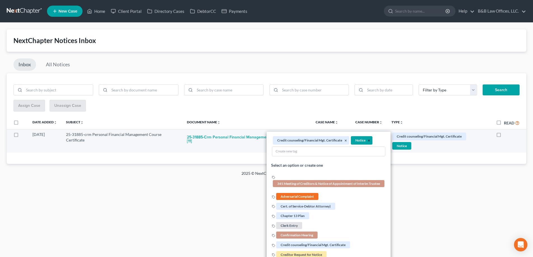
click at [368, 141] on button "×" at bounding box center [369, 140] width 3 height 5
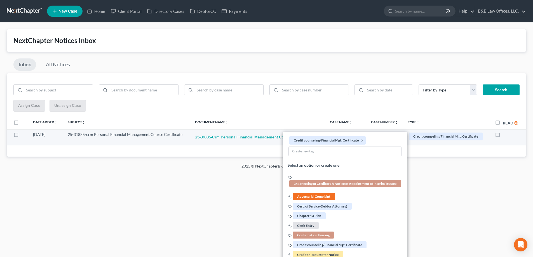
click at [503, 136] on label at bounding box center [503, 136] width 0 height 0
click at [505, 135] on input "checkbox" at bounding box center [507, 134] width 4 height 4
checkbox input "true"
